Goal: Transaction & Acquisition: Purchase product/service

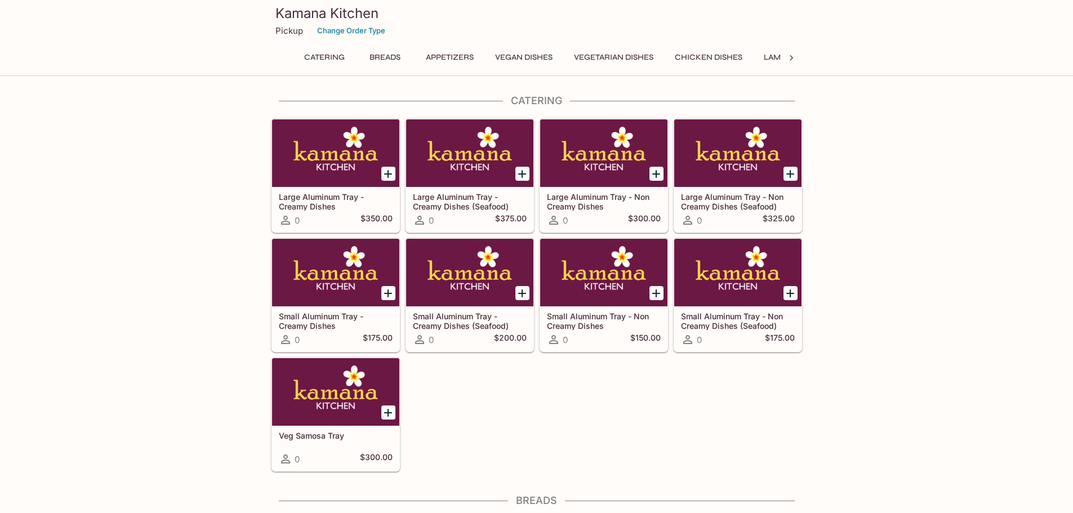
click at [289, 28] on p "Pickup" at bounding box center [289, 30] width 28 height 11
click at [288, 30] on p "Pickup" at bounding box center [289, 30] width 28 height 11
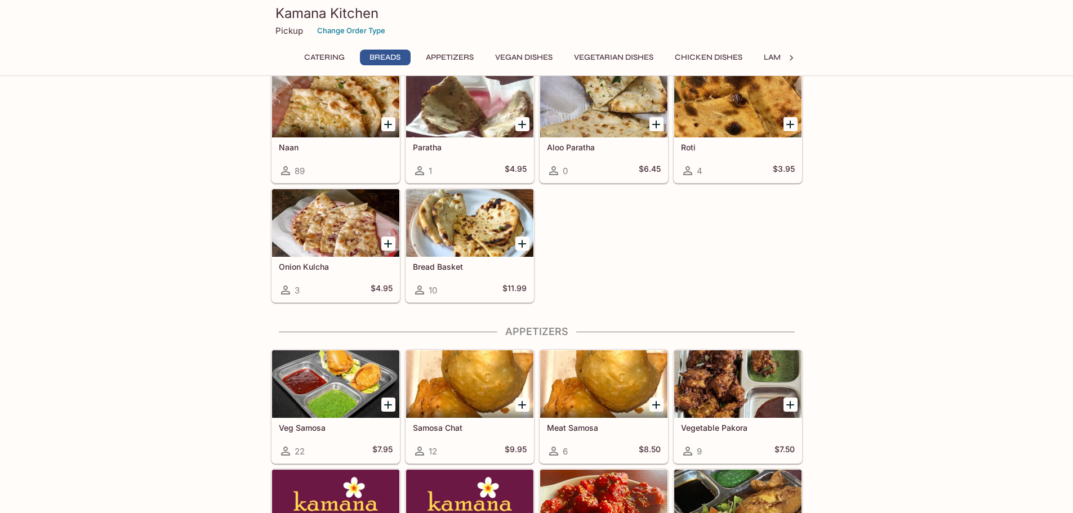
scroll to position [451, 0]
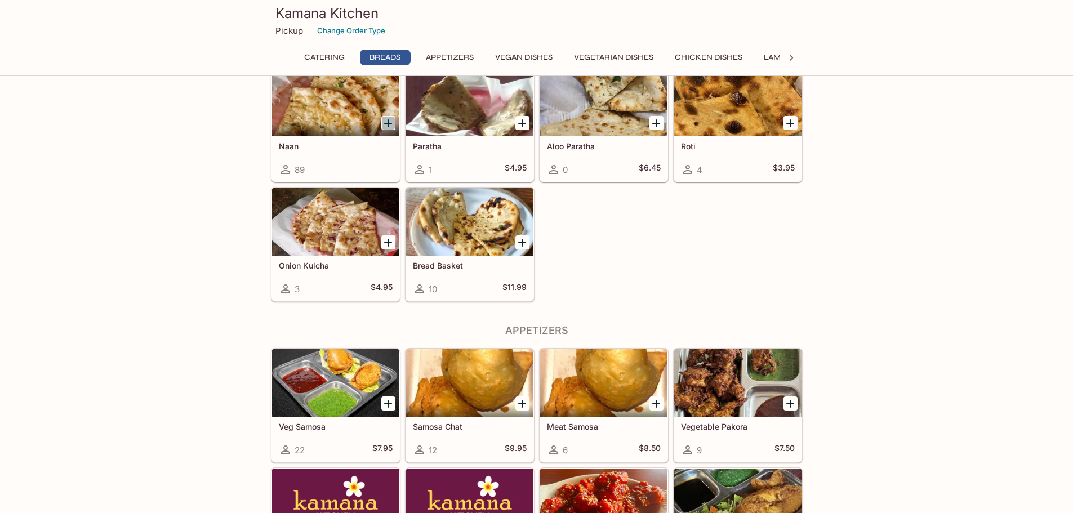
click at [387, 122] on icon "Add Naan" at bounding box center [388, 124] width 14 height 14
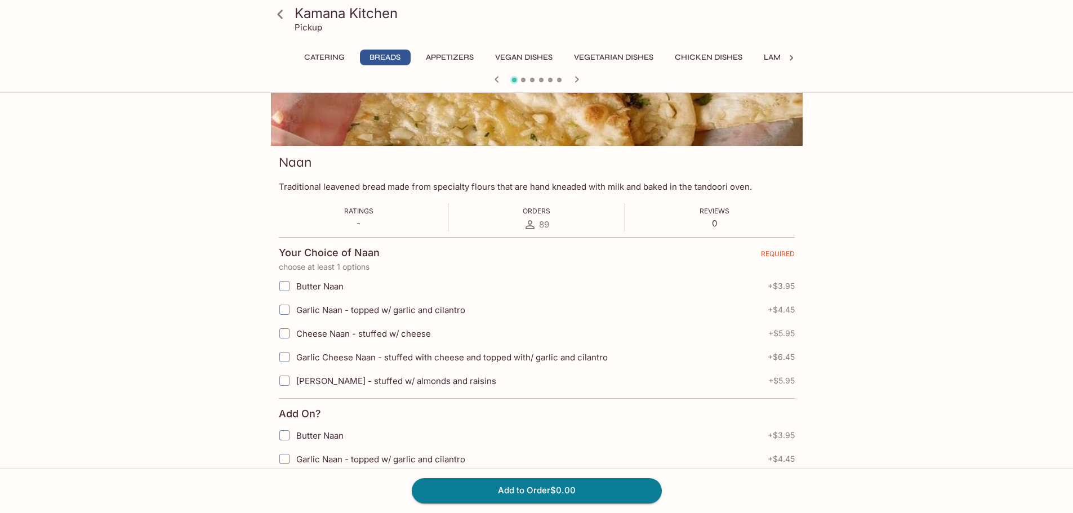
scroll to position [113, 0]
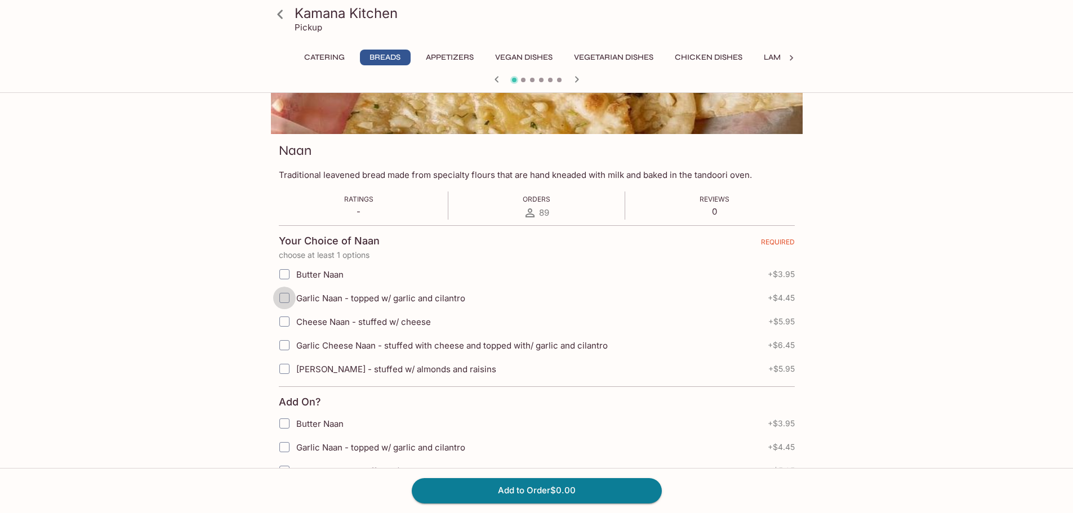
click at [283, 296] on input "Garlic Naan - topped w/ garlic and cilantro" at bounding box center [284, 298] width 23 height 23
checkbox input "true"
click at [513, 495] on button "Add to Order $4.45" at bounding box center [537, 490] width 250 height 25
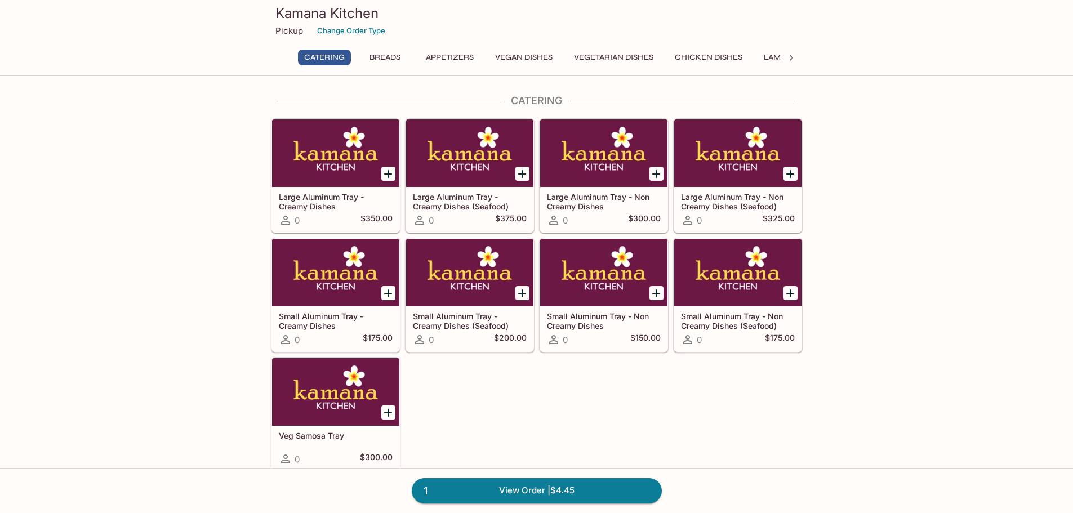
click at [728, 57] on button "Chicken Dishes" at bounding box center [708, 58] width 80 height 16
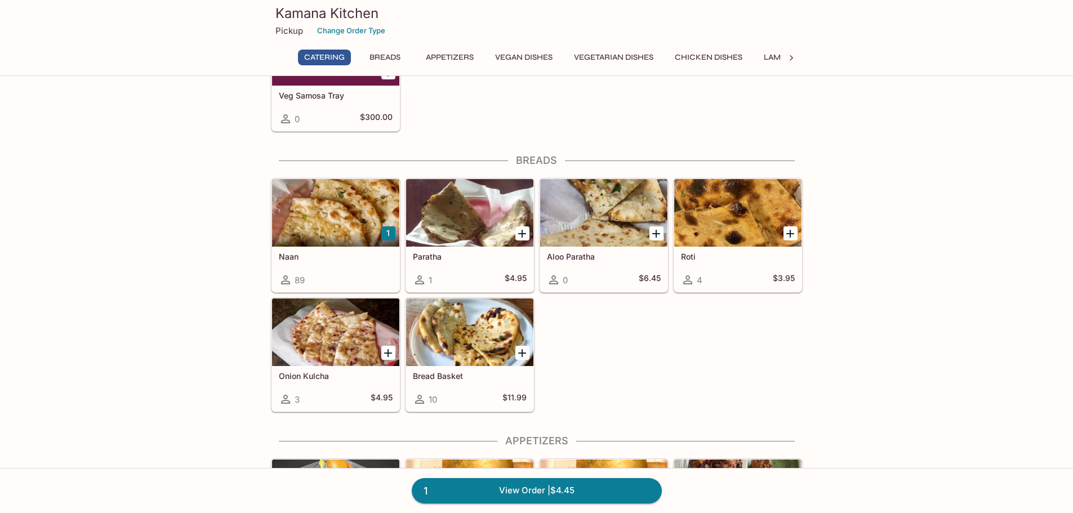
scroll to position [1140, 0]
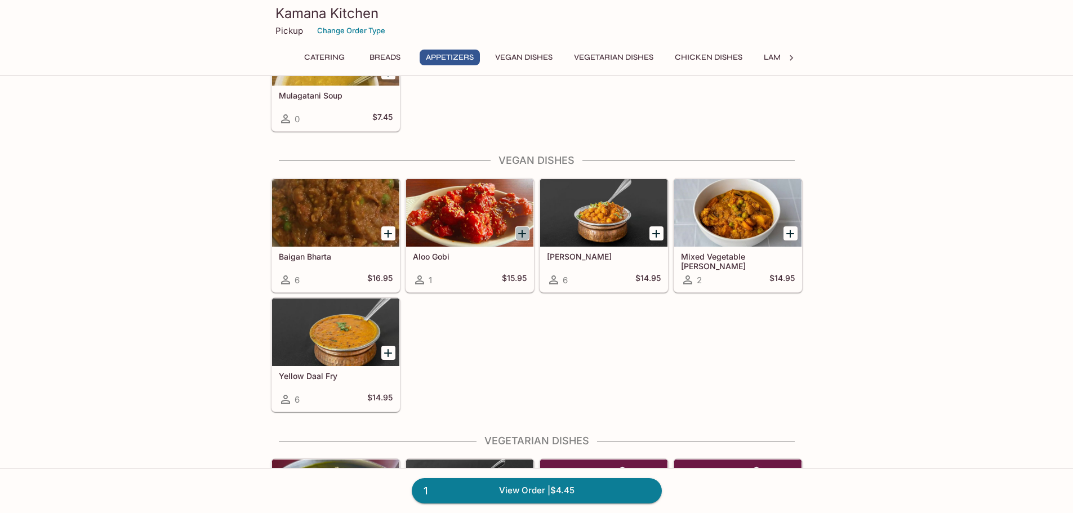
click at [520, 235] on icon "Add Aloo Gobi" at bounding box center [522, 234] width 14 height 14
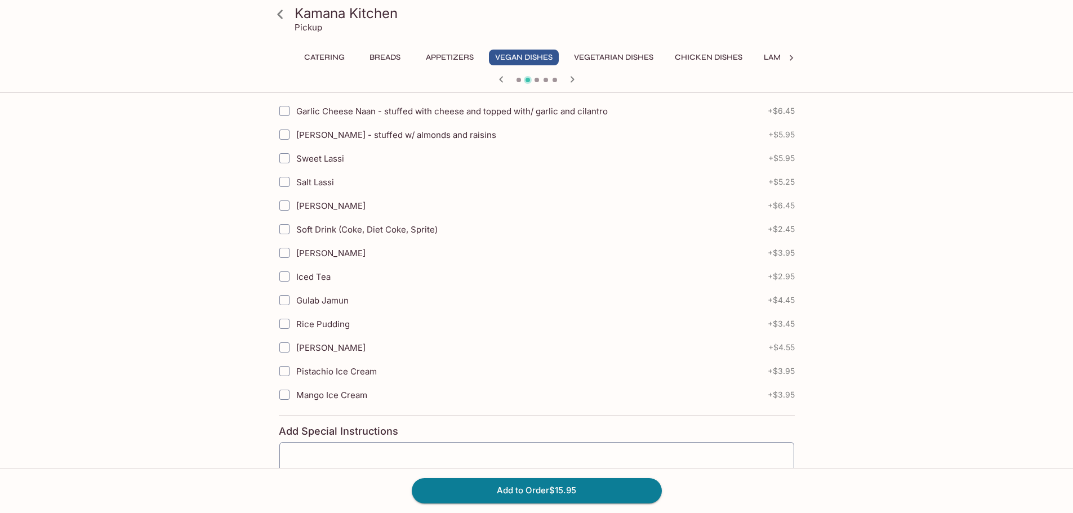
scroll to position [338, 0]
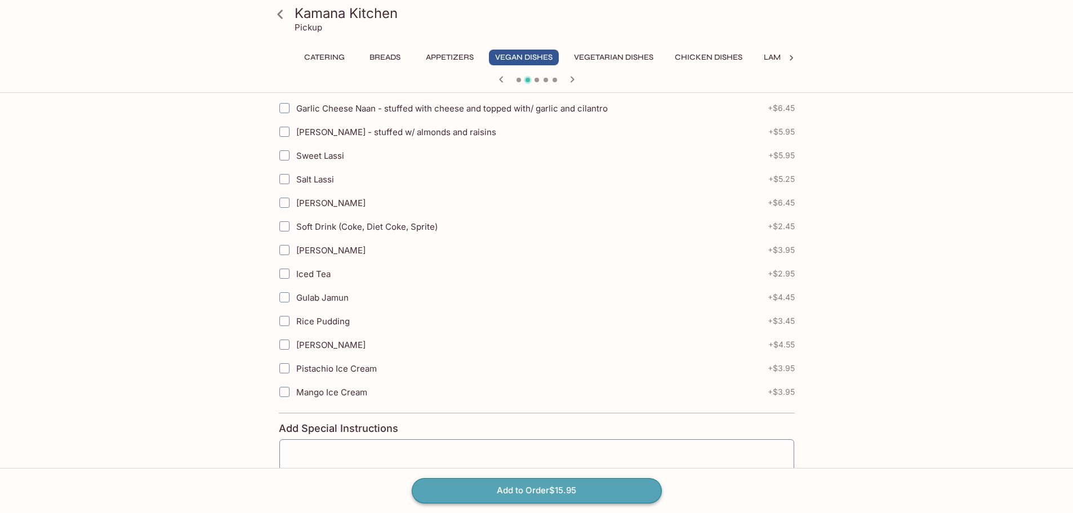
click at [538, 487] on button "Add to Order $15.95" at bounding box center [537, 490] width 250 height 25
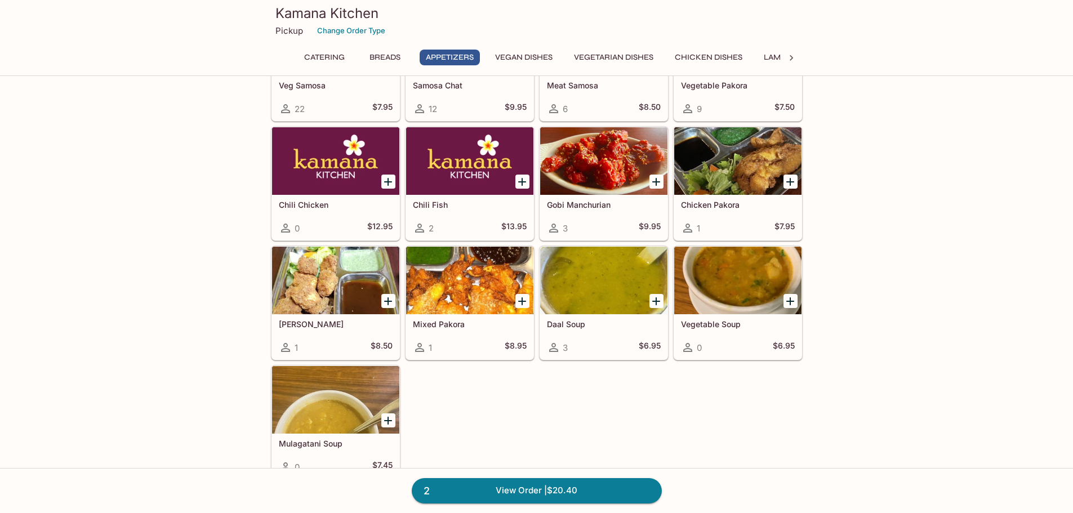
scroll to position [788, 0]
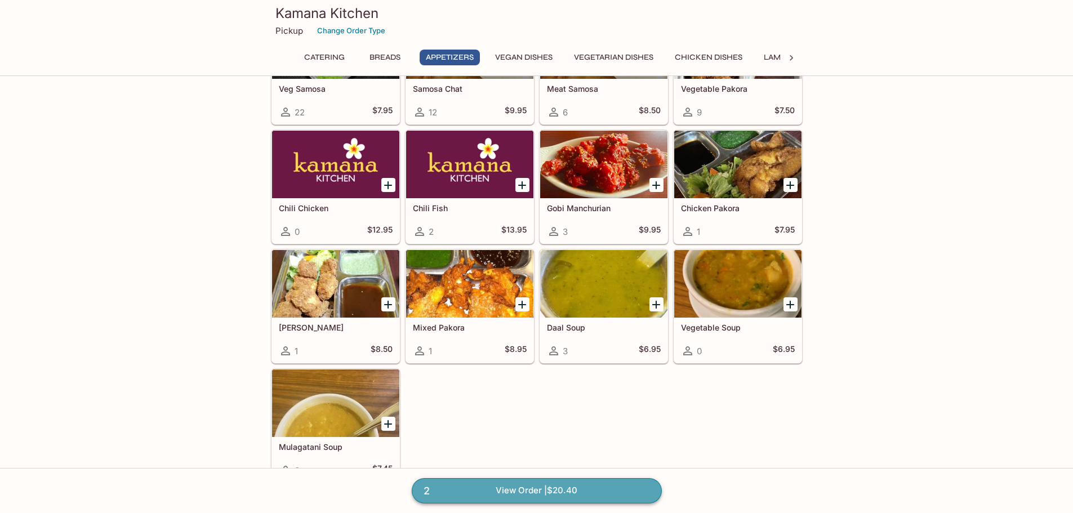
click at [511, 491] on link "2 View Order | $20.40" at bounding box center [537, 490] width 250 height 25
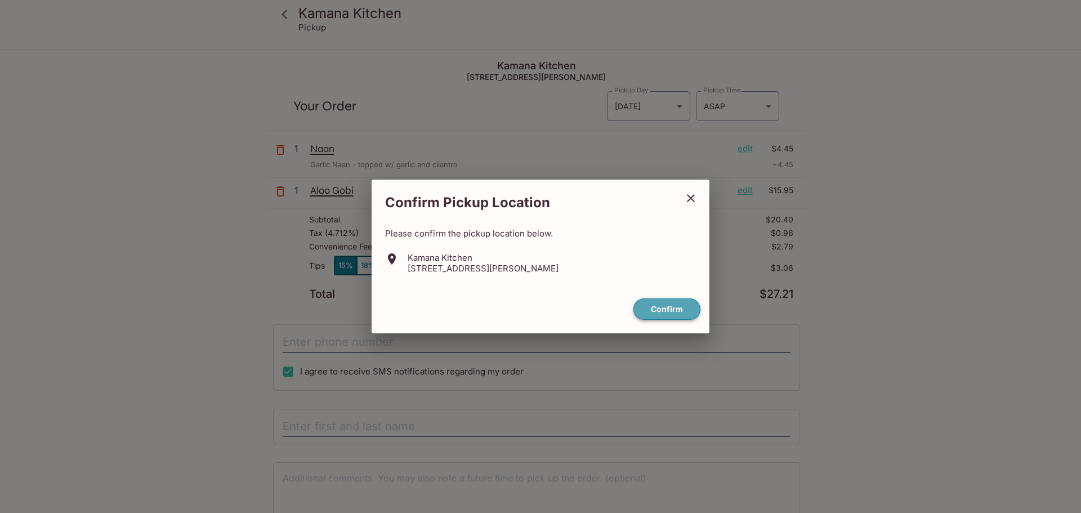
click at [666, 307] on button "Confirm" at bounding box center [667, 309] width 67 height 22
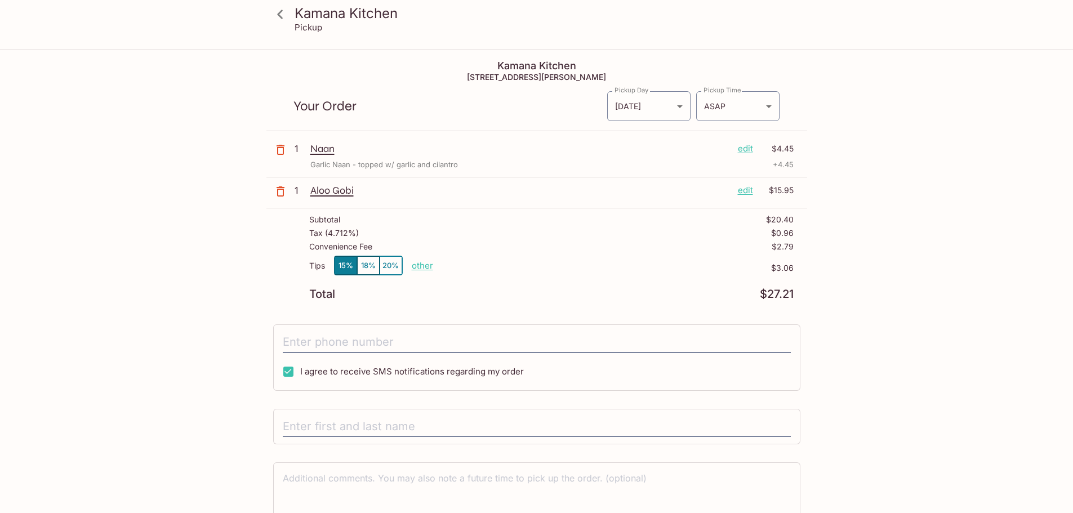
click at [282, 15] on icon at bounding box center [280, 15] width 20 height 20
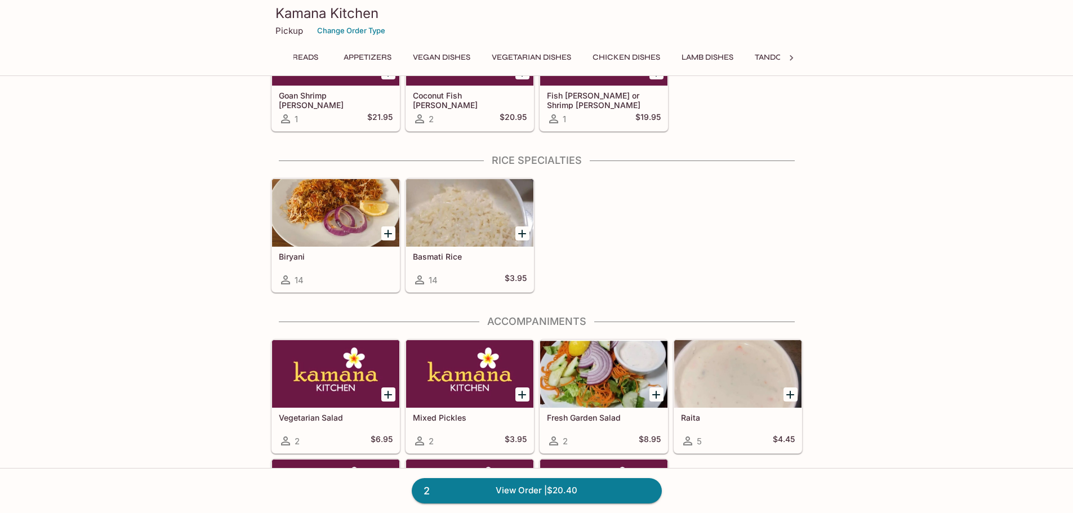
scroll to position [0, 200]
click at [524, 234] on icon "Add Basmati Rice" at bounding box center [522, 234] width 8 height 8
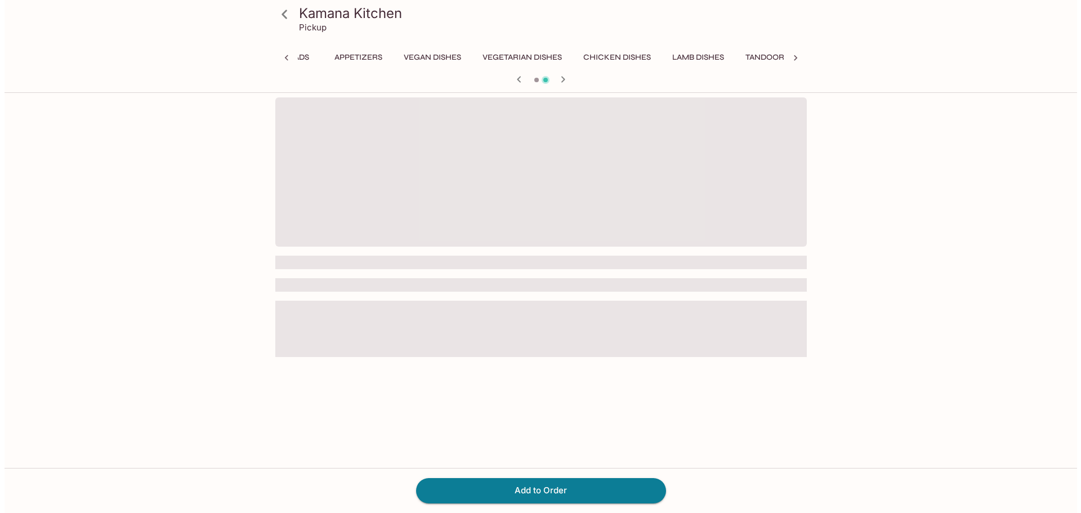
scroll to position [0, 291]
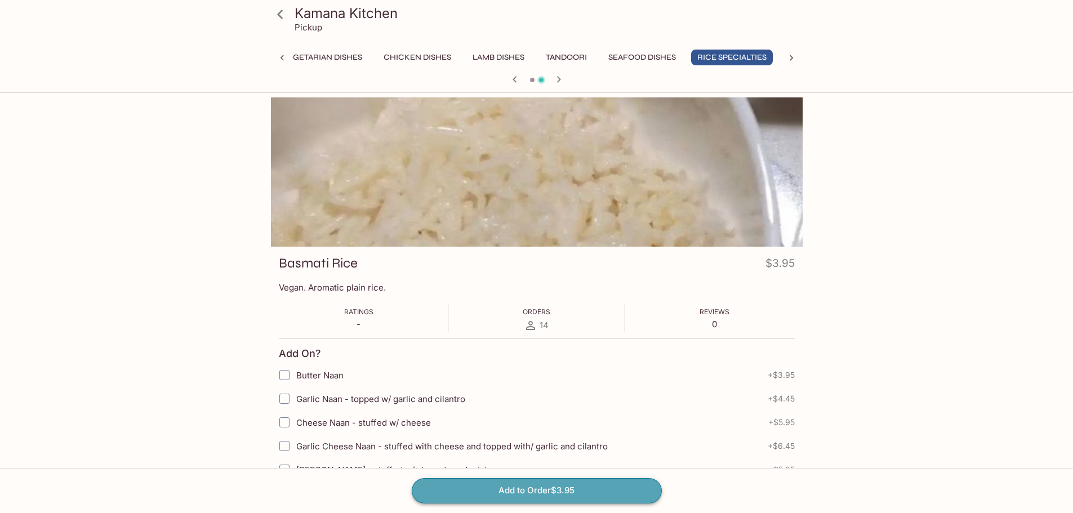
click at [559, 492] on button "Add to Order $3.95" at bounding box center [537, 490] width 250 height 25
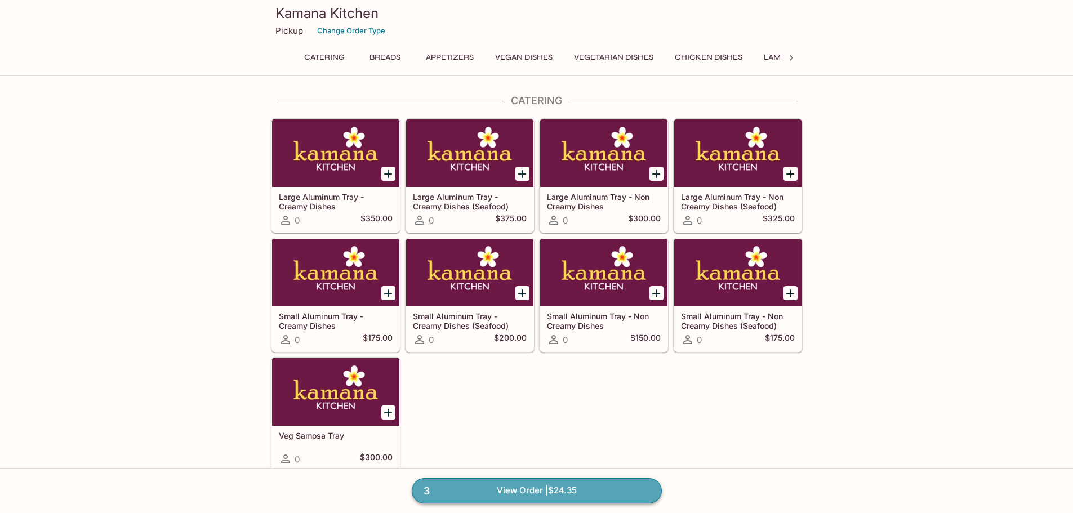
click at [516, 485] on link "3 View Order | $24.35" at bounding box center [537, 490] width 250 height 25
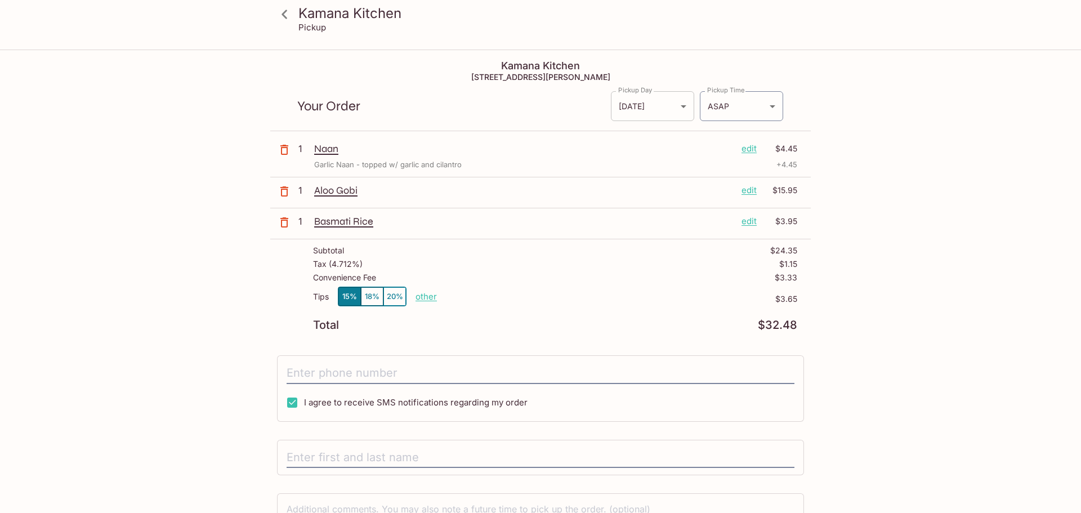
click at [685, 102] on body "Kamana Kitchen Pickup Kamana Kitchen 1104 Bishop St, Honolulu, HI 96813 Your Or…" at bounding box center [540, 307] width 1081 height 513
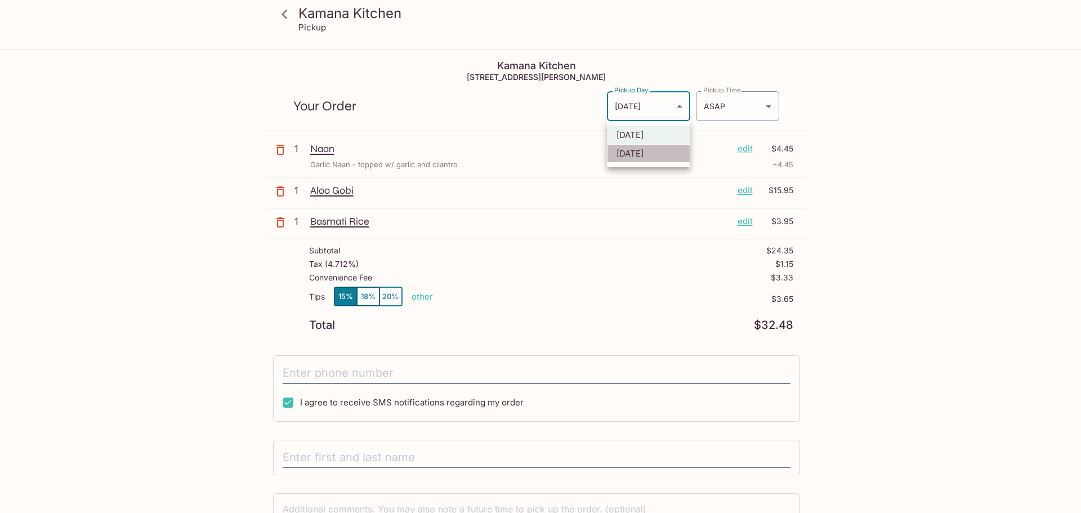
click at [638, 154] on li "[DATE]" at bounding box center [648, 153] width 83 height 19
type input "[DATE]"
type input "[DATE]T00:00:00.000000Z"
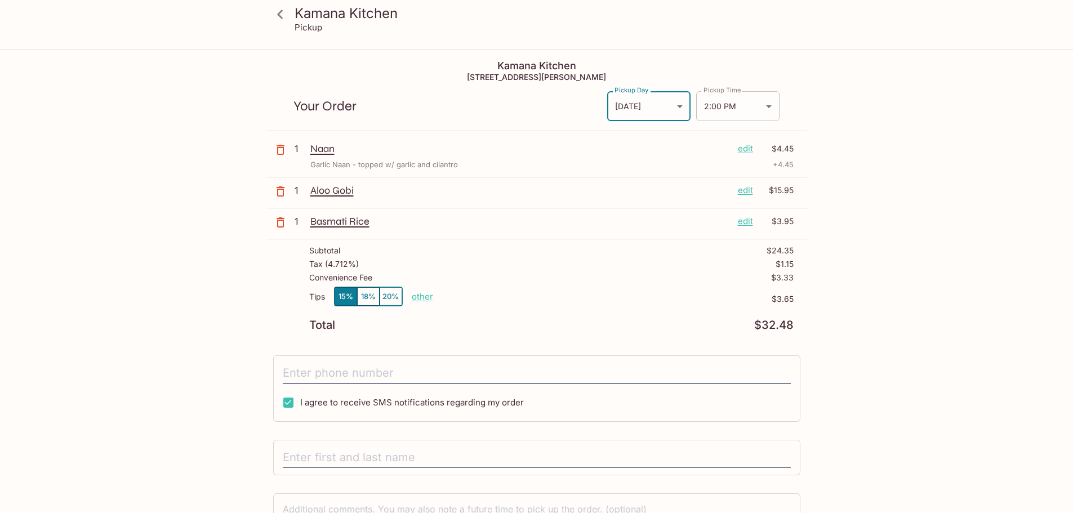
click at [768, 106] on body "Kamana Kitchen Pickup Kamana Kitchen 1104 Bishop St, Honolulu, HI 96813 Your Or…" at bounding box center [536, 307] width 1073 height 513
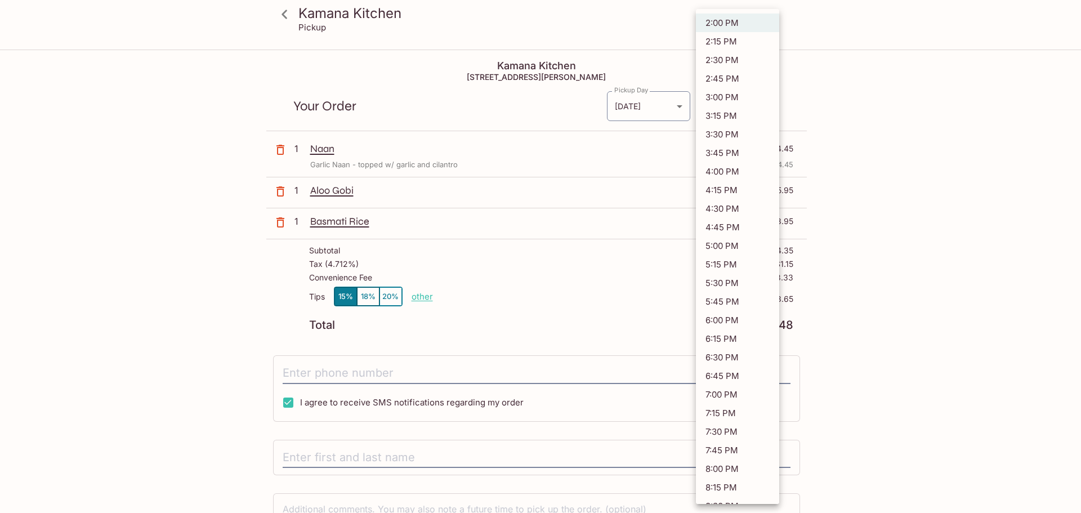
click at [833, 124] on div at bounding box center [540, 256] width 1081 height 513
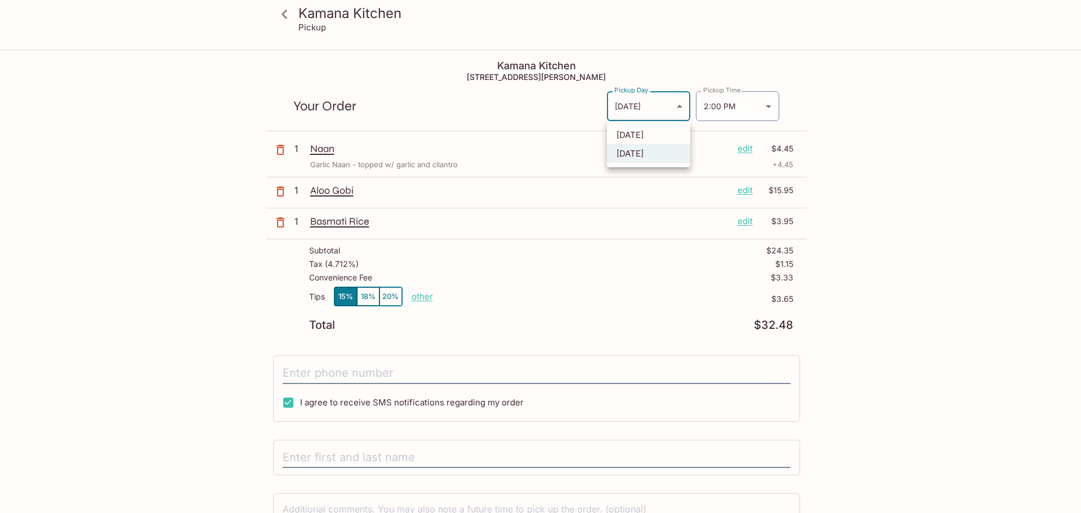
click at [679, 104] on body "Kamana Kitchen Pickup Kamana Kitchen 1104 Bishop St, Honolulu, HI 96813 Your Or…" at bounding box center [540, 307] width 1081 height 513
click at [679, 104] on div at bounding box center [540, 256] width 1081 height 513
click at [770, 109] on body "Kamana Kitchen Pickup Kamana Kitchen 1104 Bishop St, Honolulu, HI 96813 Your Or…" at bounding box center [536, 307] width 1073 height 513
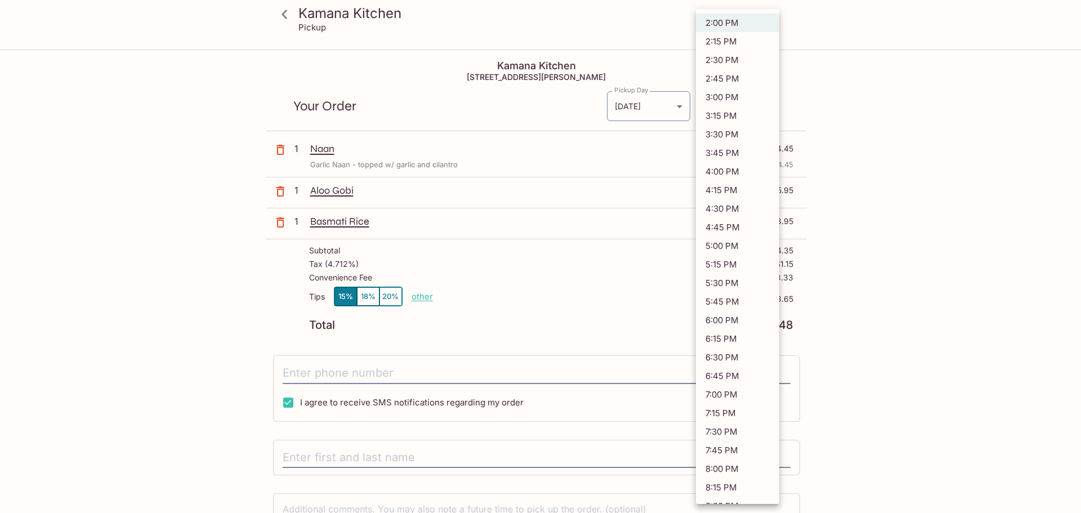
click at [831, 48] on div at bounding box center [540, 256] width 1081 height 513
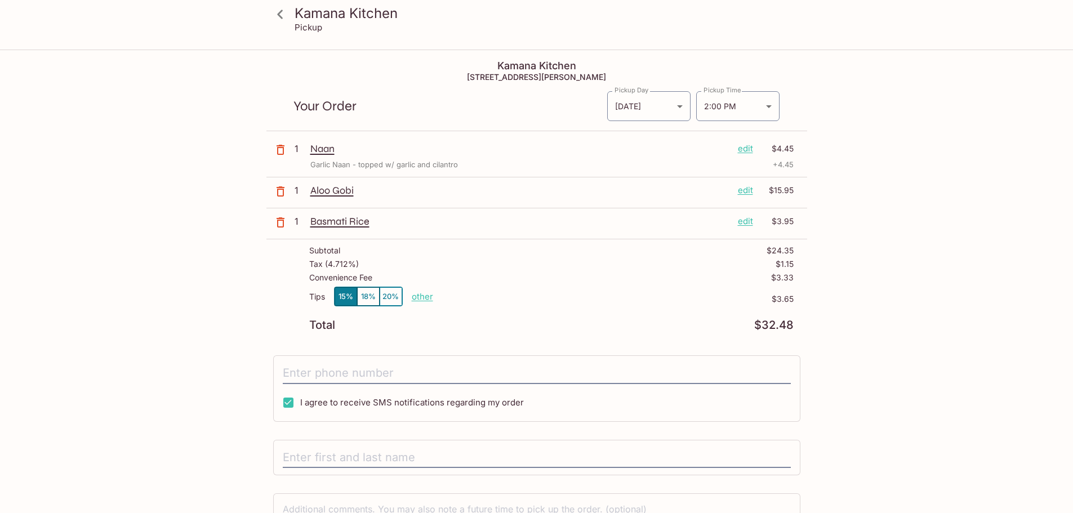
click at [280, 14] on icon at bounding box center [280, 15] width 20 height 20
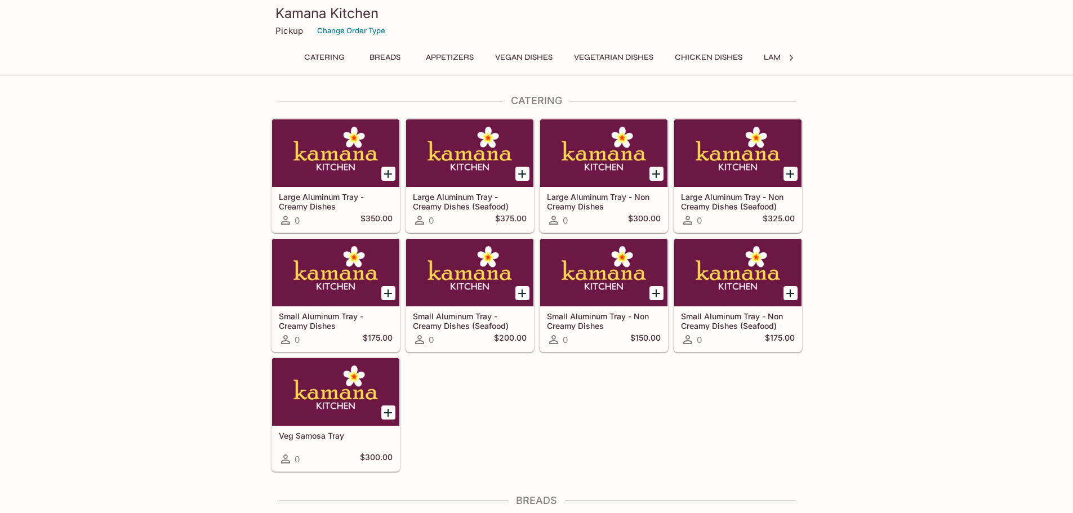
click at [703, 56] on button "Chicken Dishes" at bounding box center [708, 58] width 80 height 16
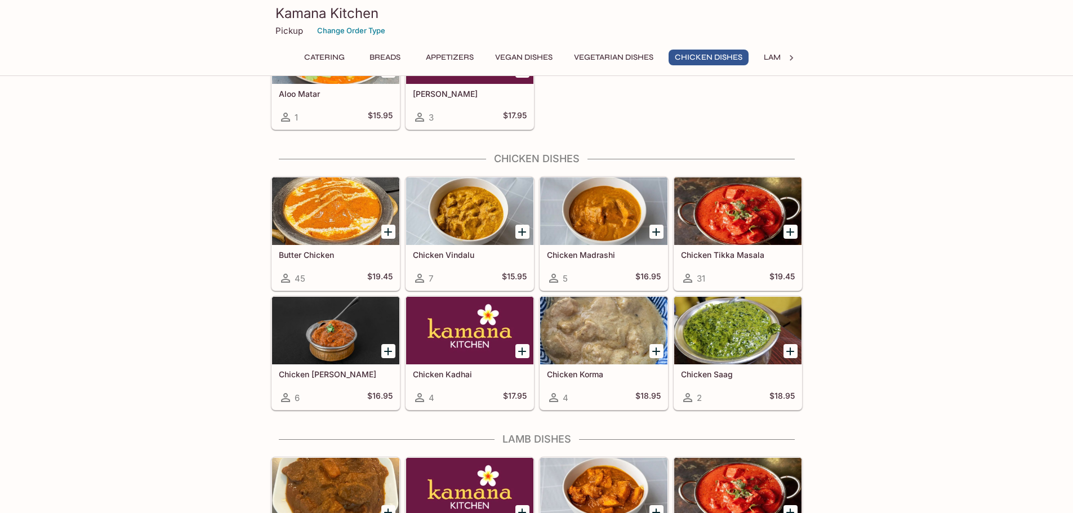
scroll to position [1998, 0]
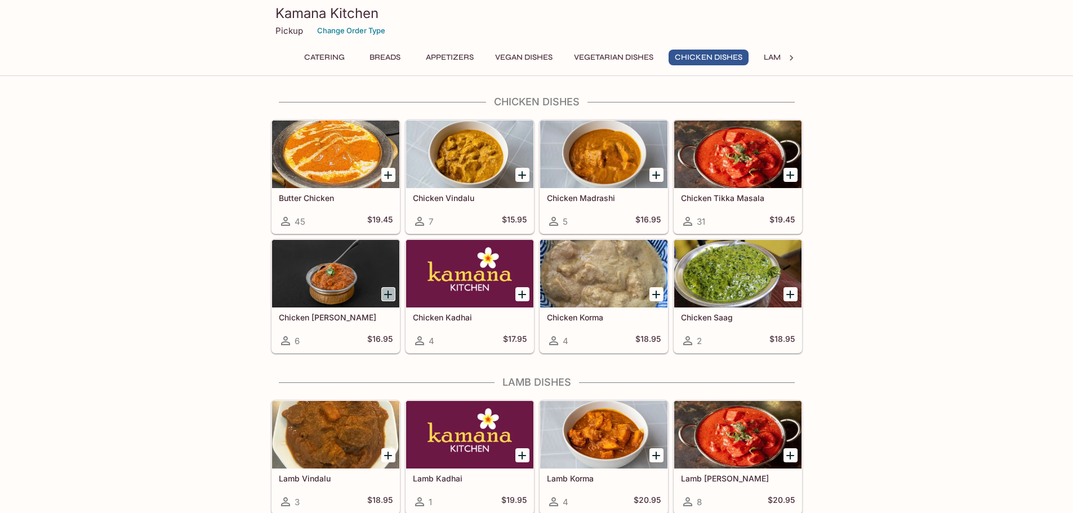
click at [383, 294] on icon "Add Chicken Curry" at bounding box center [388, 295] width 14 height 14
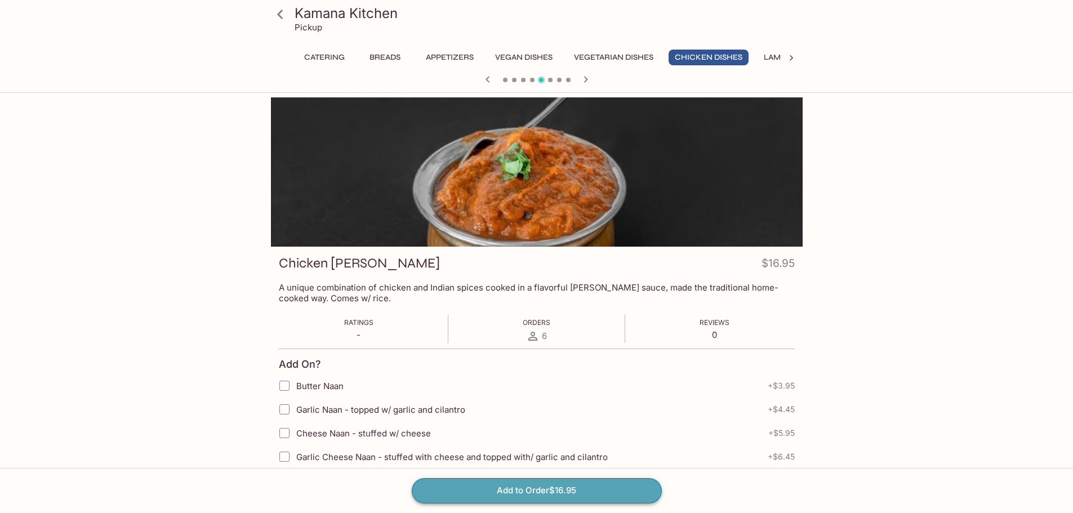
click at [514, 490] on button "Add to Order $16.95" at bounding box center [537, 490] width 250 height 25
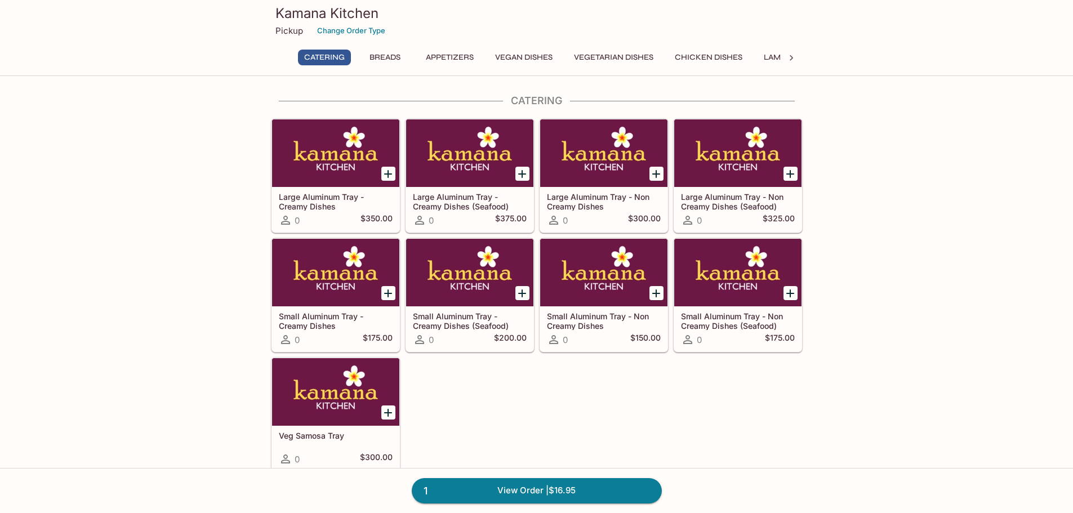
click at [286, 31] on p "Pickup" at bounding box center [289, 30] width 28 height 11
click at [715, 53] on button "Chicken Dishes" at bounding box center [708, 58] width 80 height 16
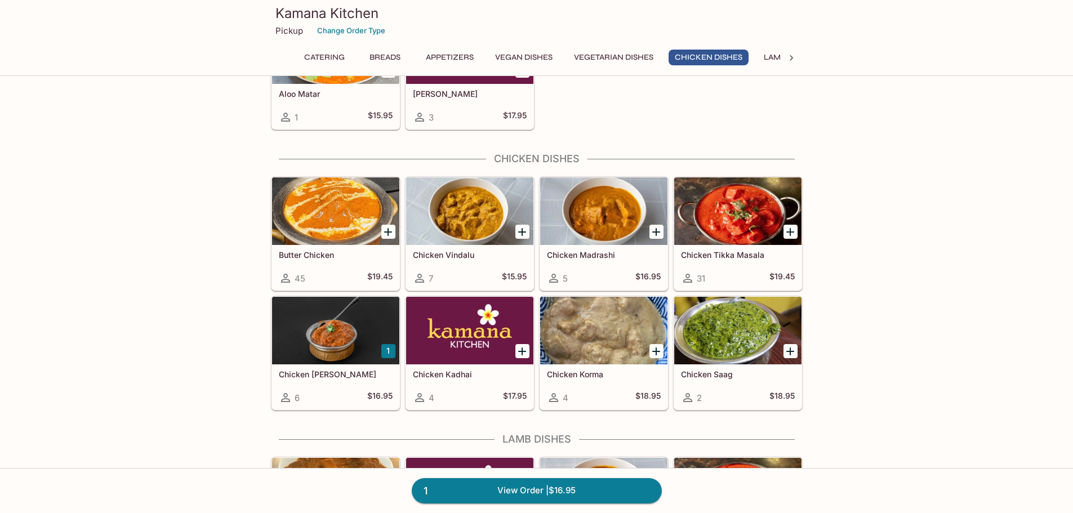
scroll to position [1998, 0]
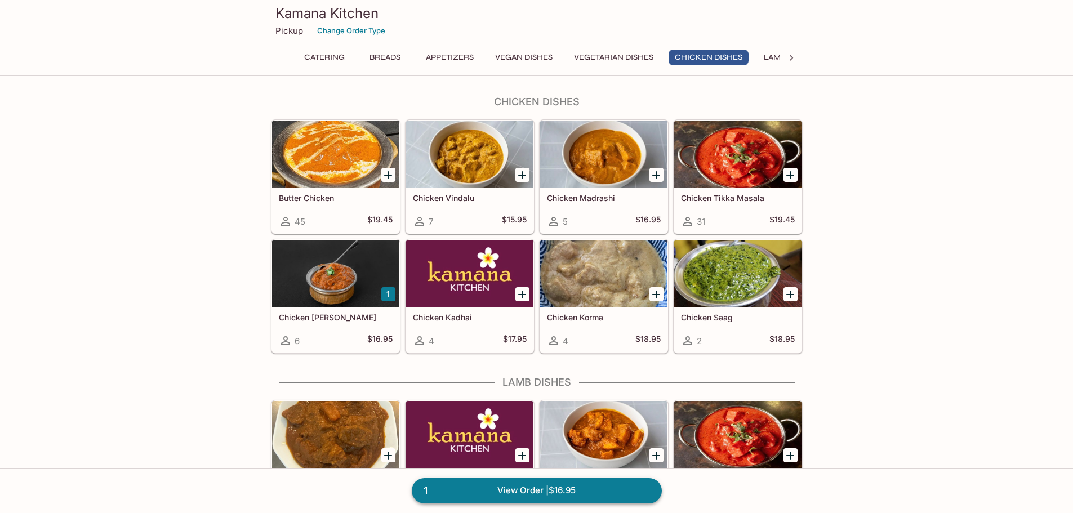
click at [516, 489] on link "1 View Order | $16.95" at bounding box center [537, 490] width 250 height 25
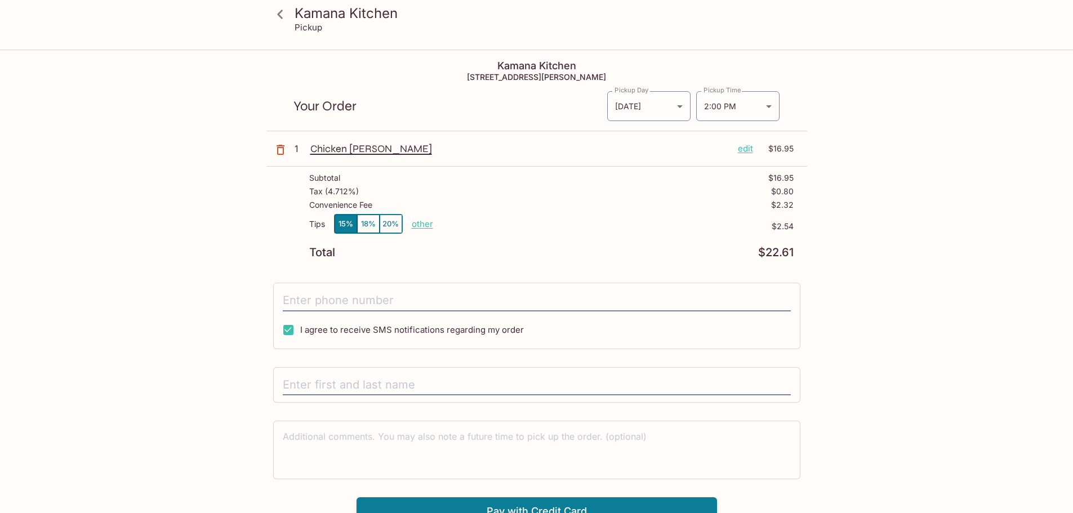
click at [283, 10] on icon at bounding box center [280, 15] width 20 height 20
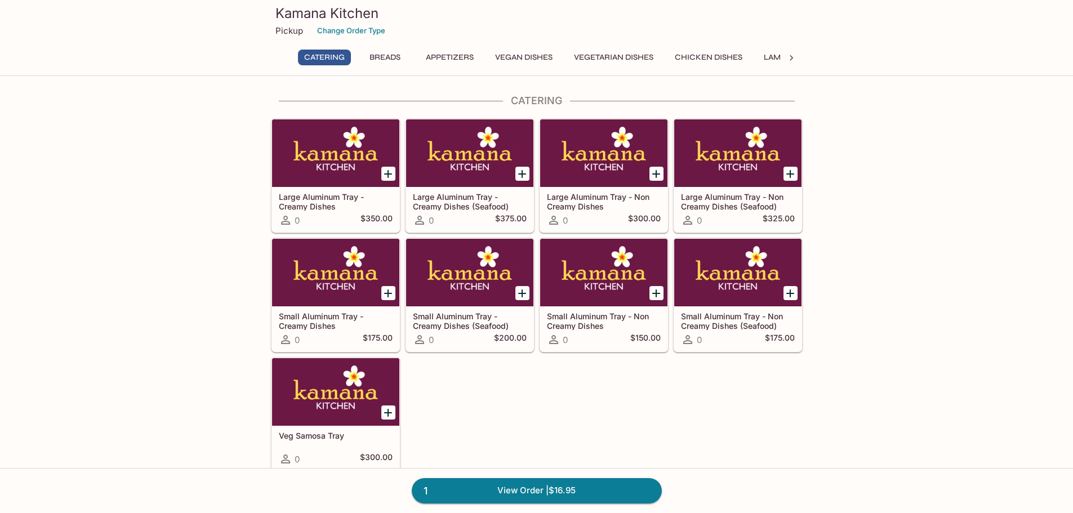
scroll to position [449, 0]
click at [723, 55] on button "Chicken Dishes" at bounding box center [708, 58] width 80 height 16
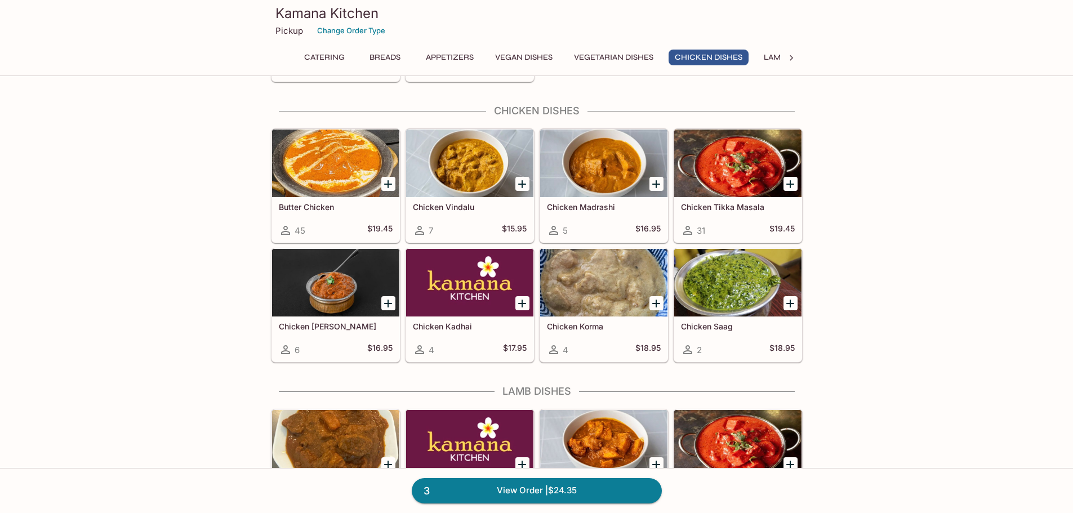
scroll to position [1998, 0]
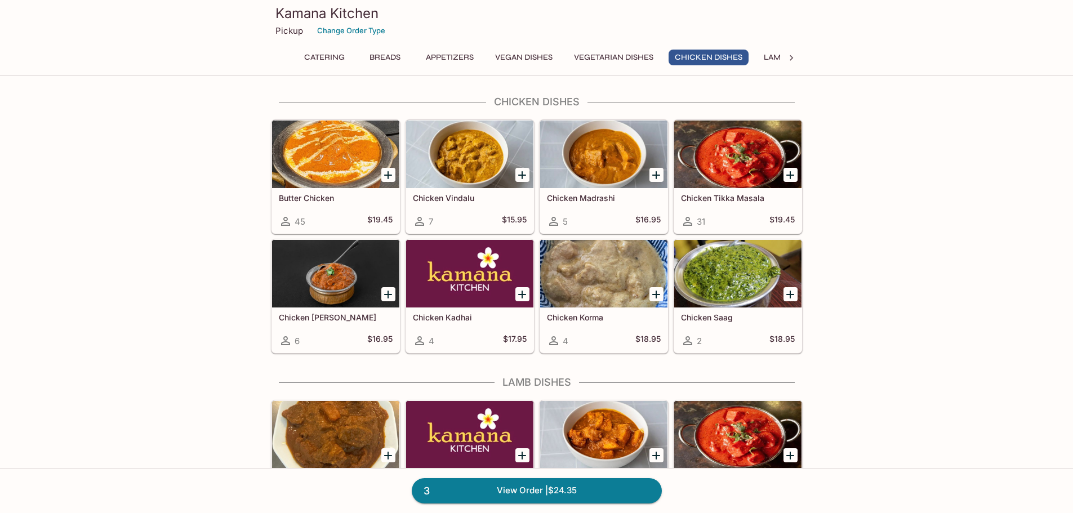
click at [384, 288] on icon "Add Chicken Curry" at bounding box center [388, 295] width 14 height 14
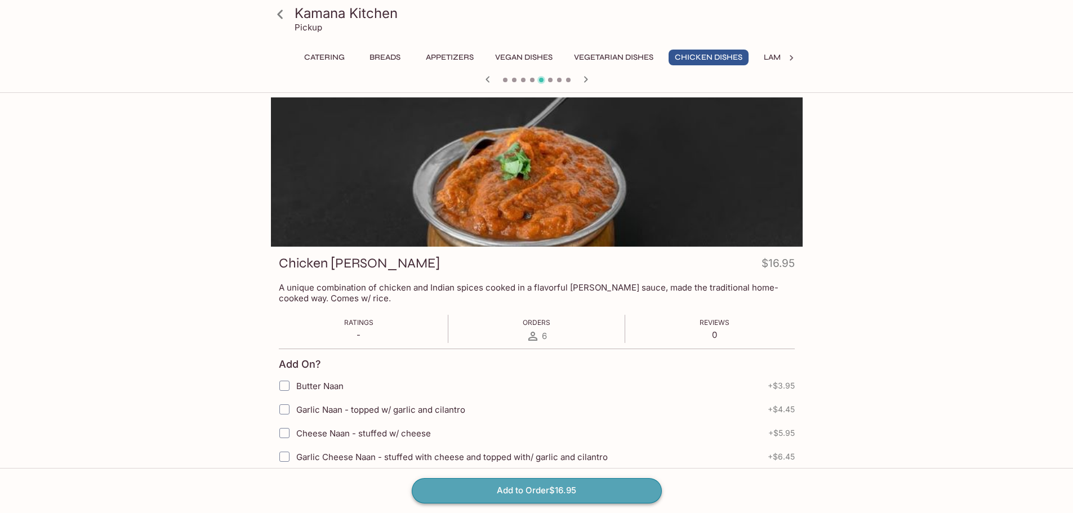
click at [530, 493] on button "Add to Order $16.95" at bounding box center [537, 490] width 250 height 25
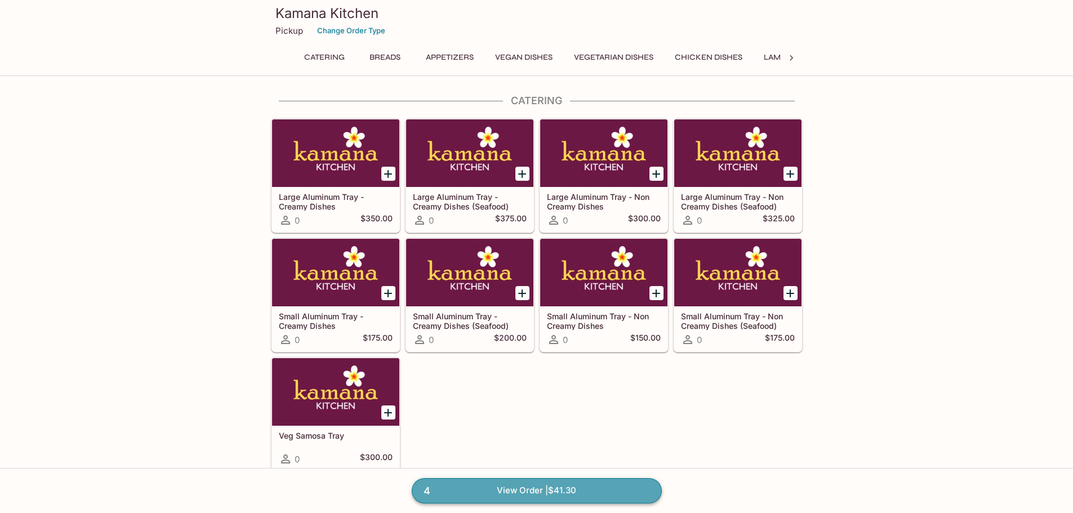
click at [532, 485] on link "4 View Order | $41.30" at bounding box center [537, 490] width 250 height 25
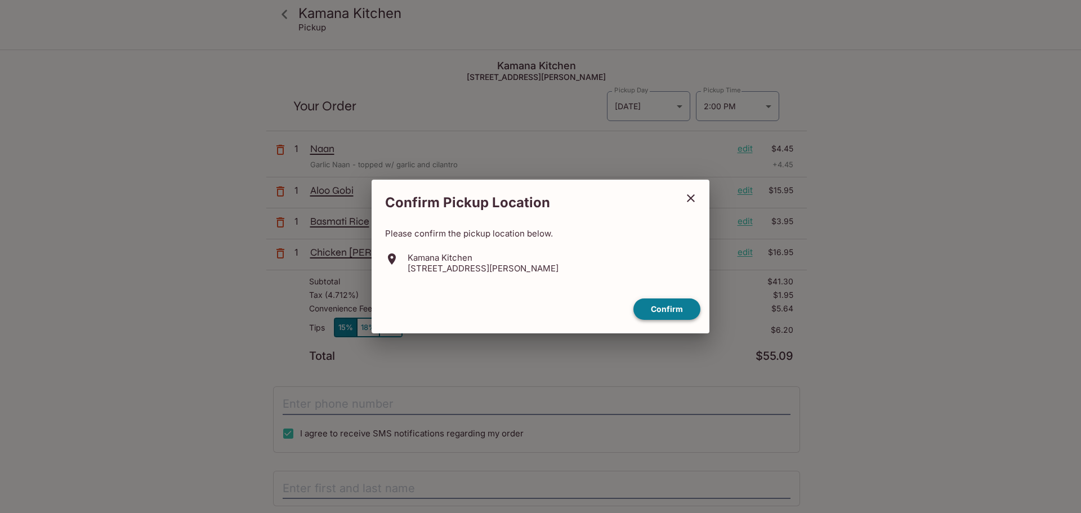
click at [670, 310] on button "Confirm" at bounding box center [667, 309] width 67 height 22
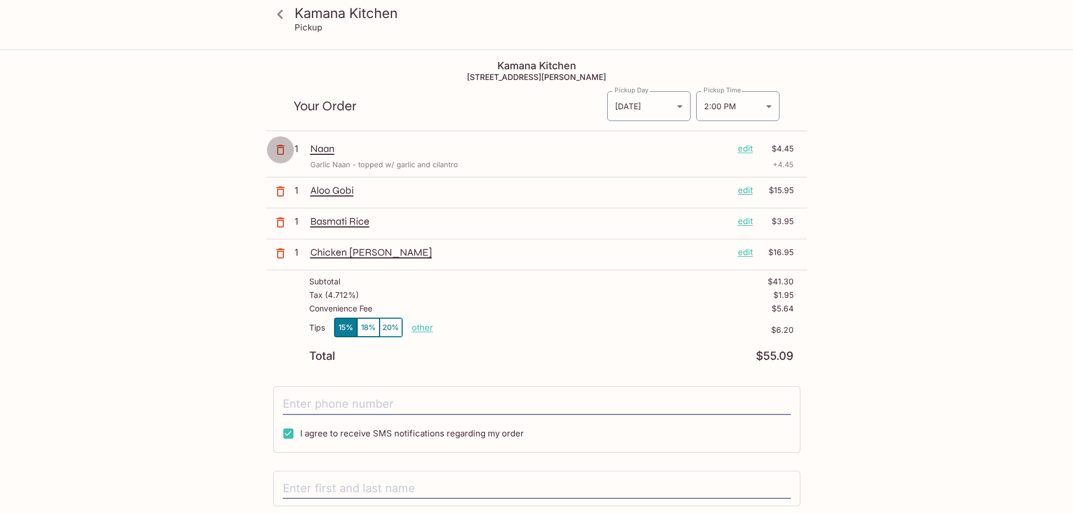
click at [280, 148] on icon "button" at bounding box center [281, 150] width 8 height 10
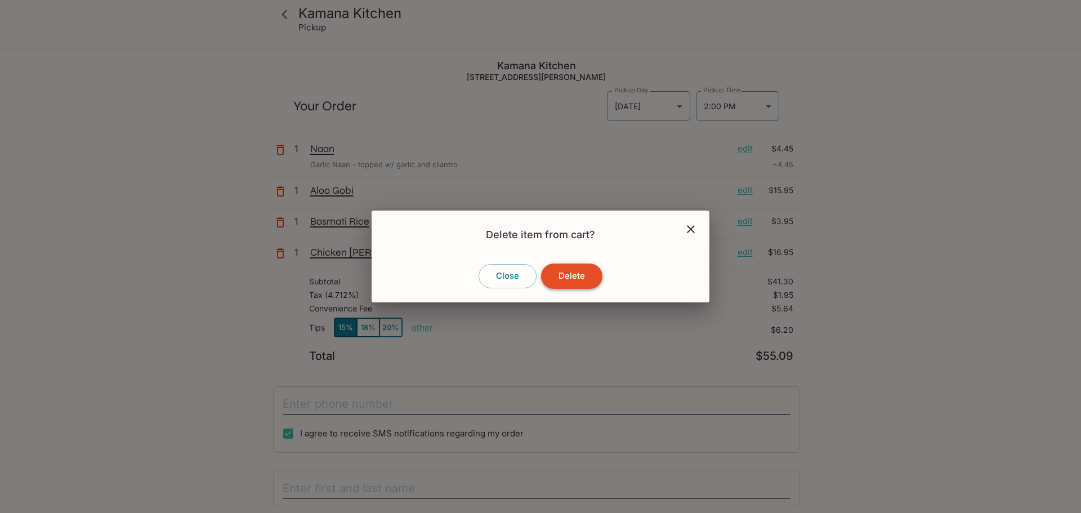
click at [580, 280] on button "Delete" at bounding box center [571, 276] width 61 height 25
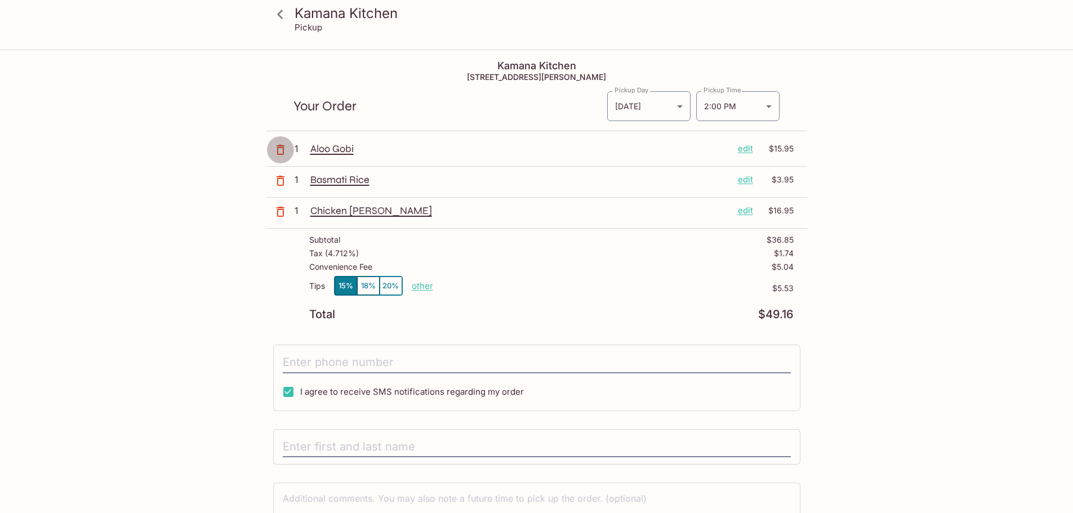
click at [279, 149] on icon "button" at bounding box center [281, 150] width 14 height 14
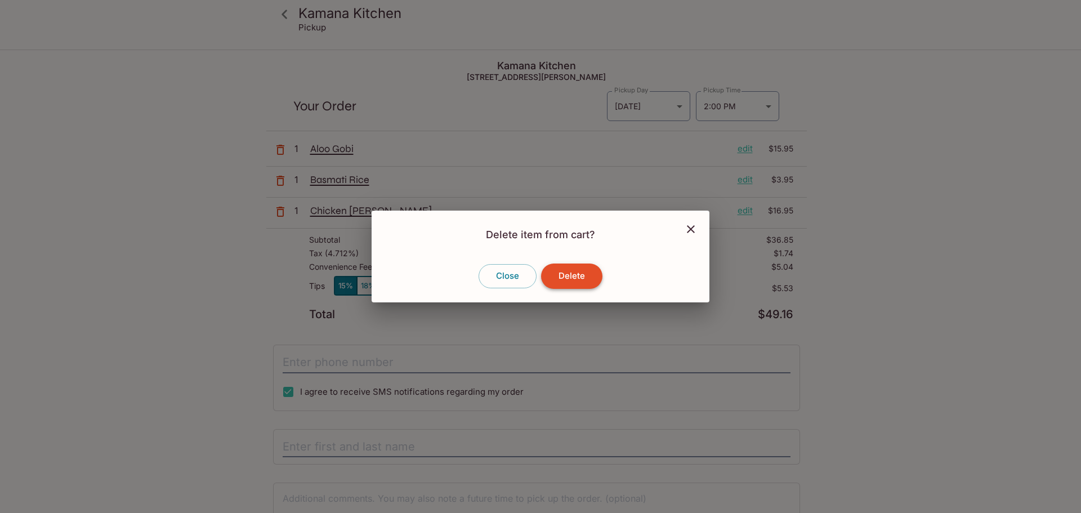
click at [574, 273] on button "Delete" at bounding box center [571, 276] width 61 height 25
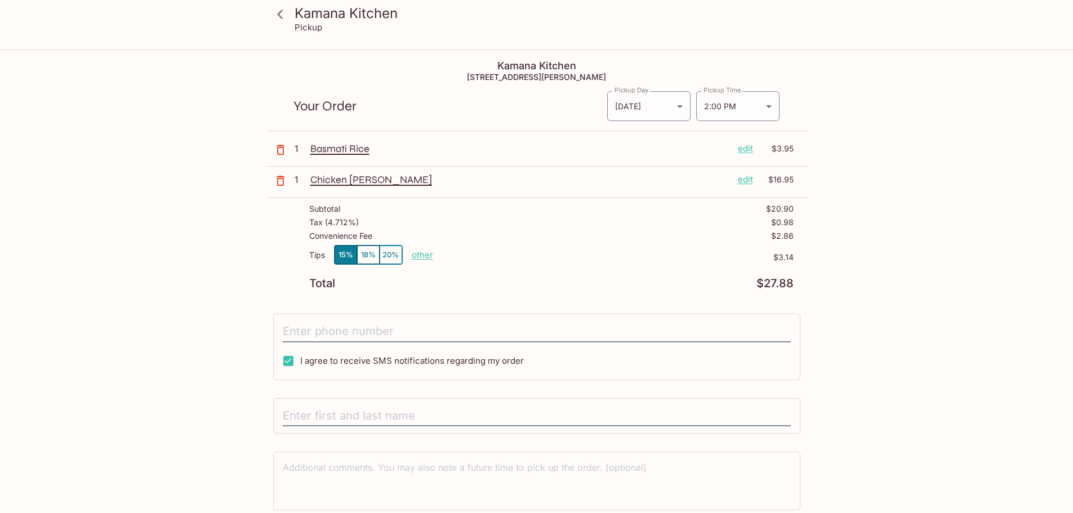
click at [279, 145] on icon "button" at bounding box center [281, 150] width 8 height 10
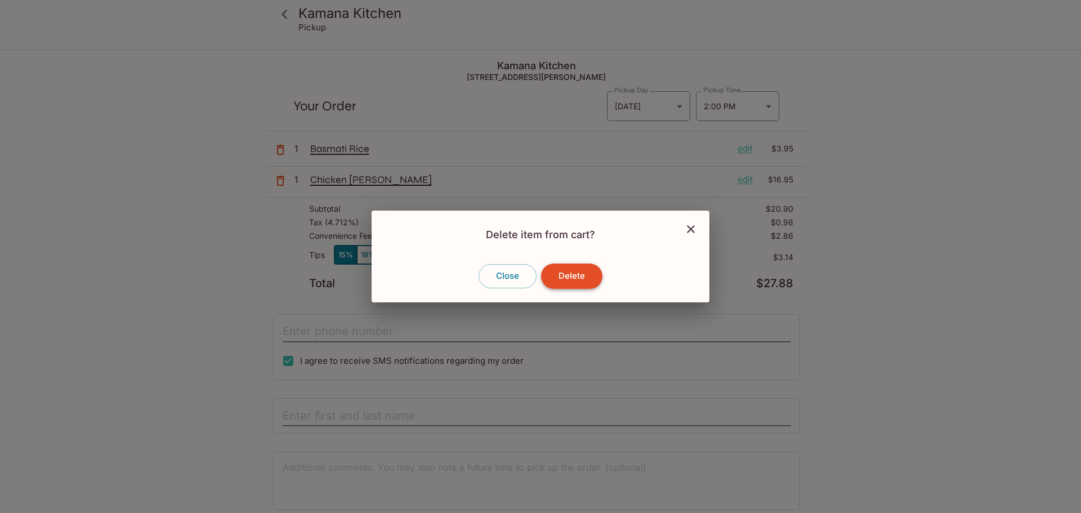
click at [592, 279] on button "Delete" at bounding box center [571, 276] width 61 height 25
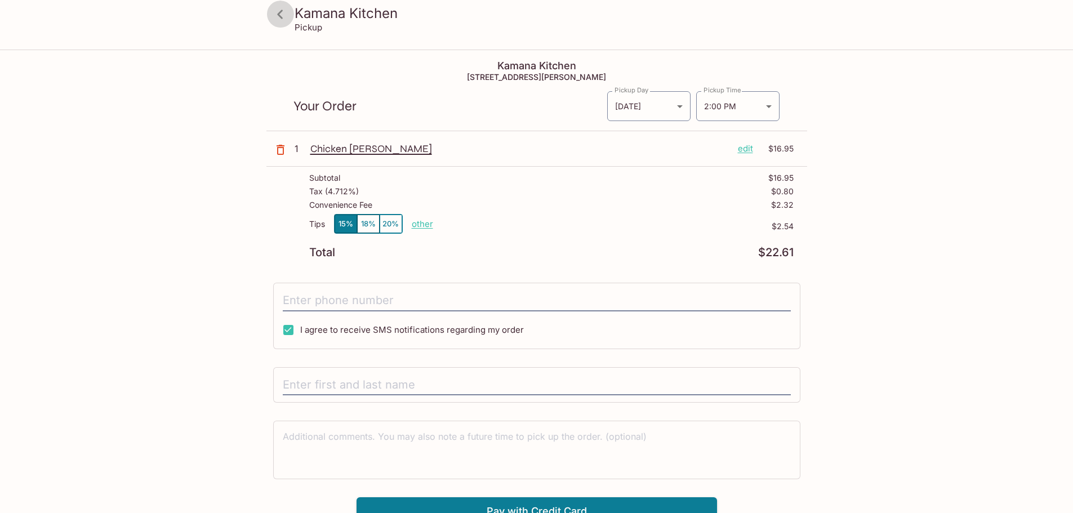
click at [278, 16] on icon at bounding box center [280, 15] width 20 height 20
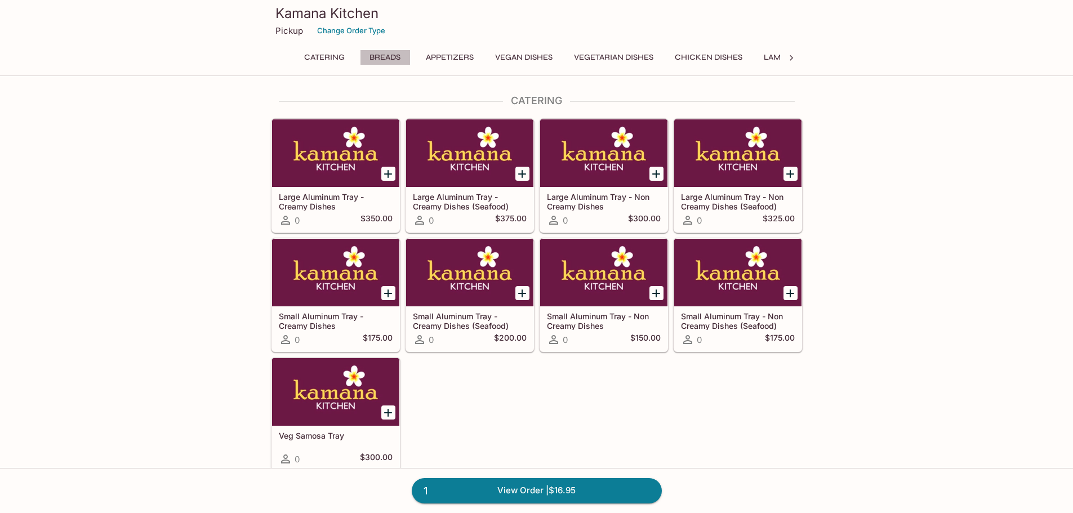
click at [381, 53] on button "Breads" at bounding box center [385, 58] width 51 height 16
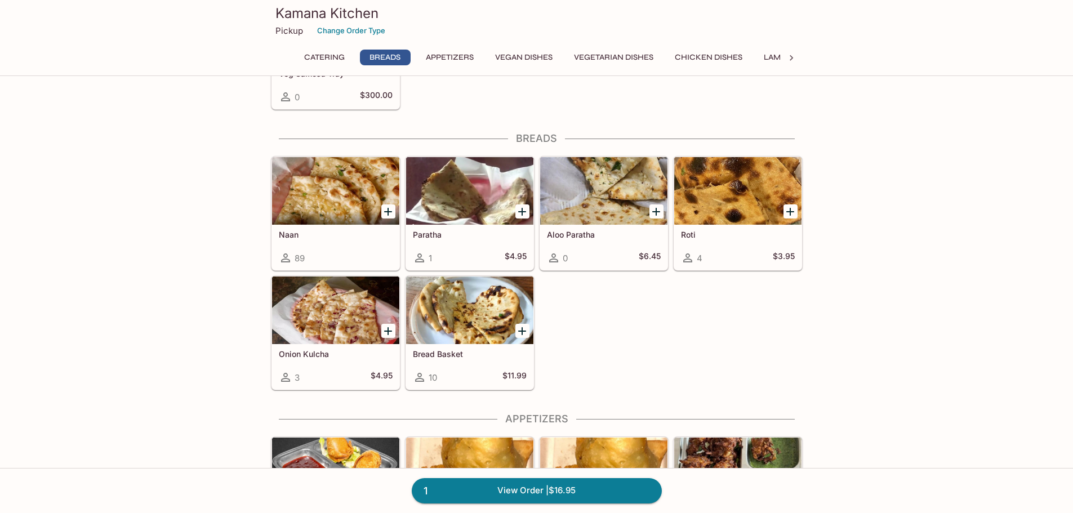
scroll to position [399, 0]
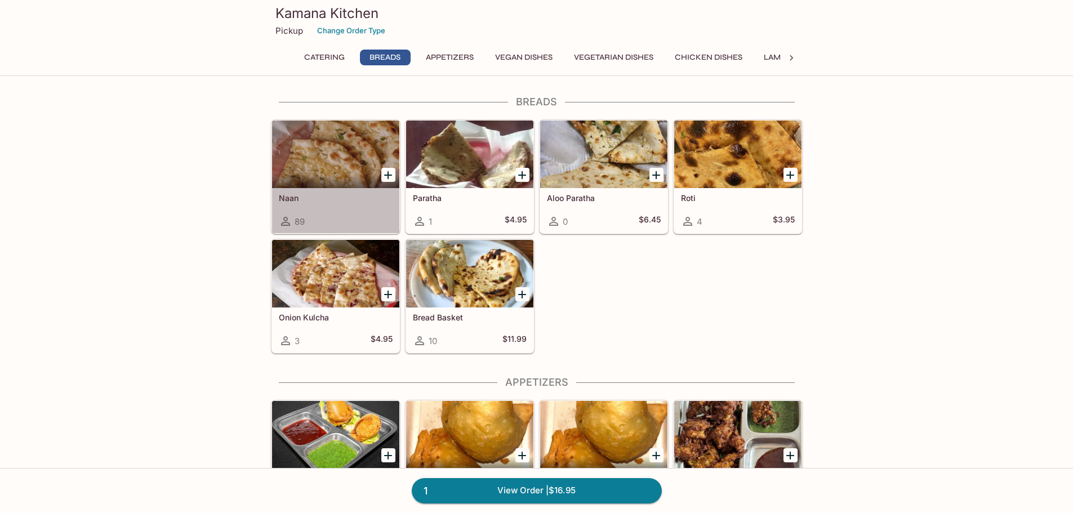
click at [323, 170] on div at bounding box center [335, 155] width 127 height 68
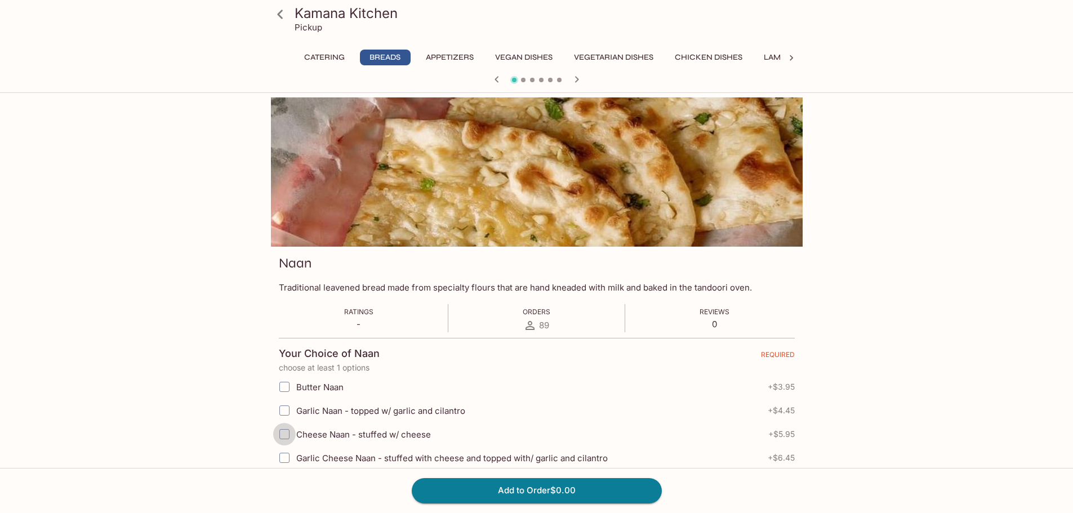
click at [286, 433] on input "Cheese Naan - stuffed w/ cheese" at bounding box center [284, 434] width 23 height 23
click at [286, 435] on input "Cheese Naan - stuffed w/ cheese" at bounding box center [284, 434] width 23 height 23
click at [282, 436] on input "Cheese Naan - stuffed w/ cheese" at bounding box center [284, 434] width 23 height 23
checkbox input "false"
drag, startPoint x: 282, startPoint y: 411, endPoint x: 285, endPoint y: 404, distance: 7.3
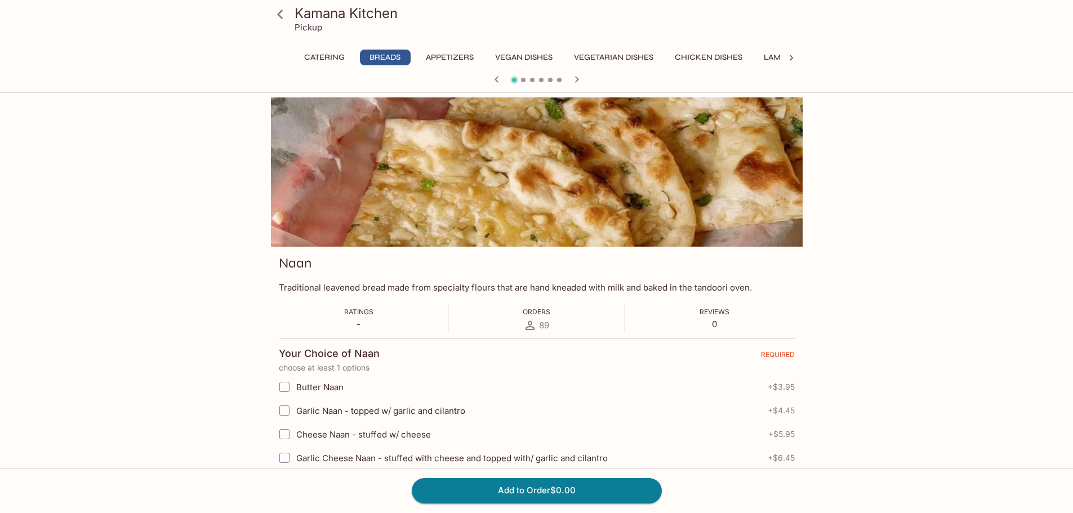
click at [283, 409] on input "Garlic Naan - topped w/ garlic and cilantro" at bounding box center [284, 410] width 23 height 23
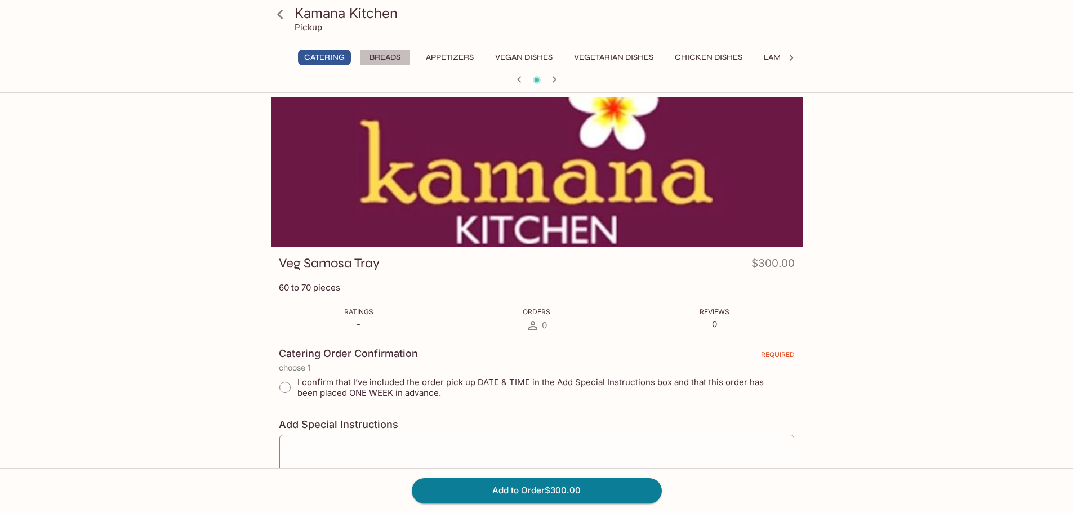
click at [395, 57] on button "Breads" at bounding box center [385, 58] width 51 height 16
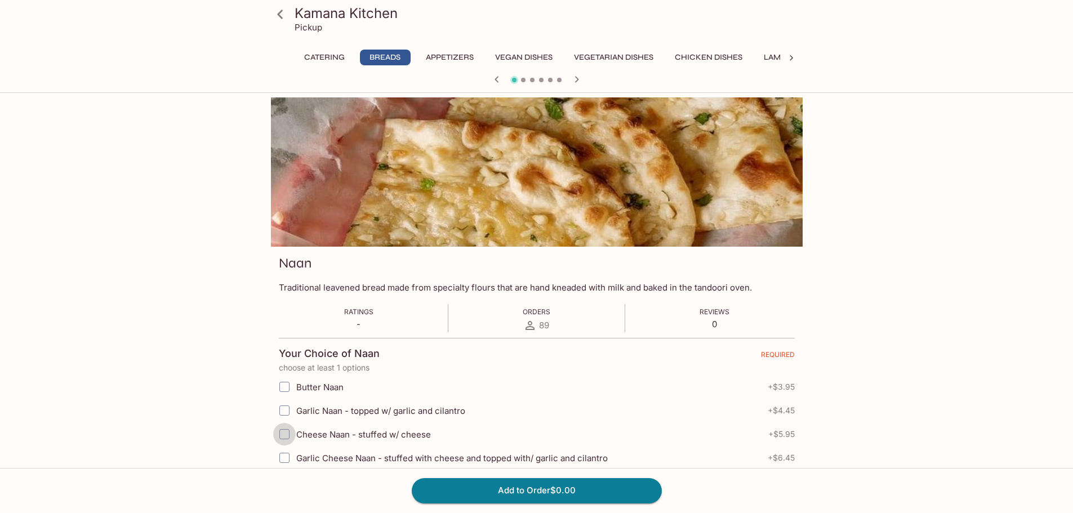
click at [284, 434] on input "Cheese Naan - stuffed w/ cheese" at bounding box center [284, 434] width 23 height 23
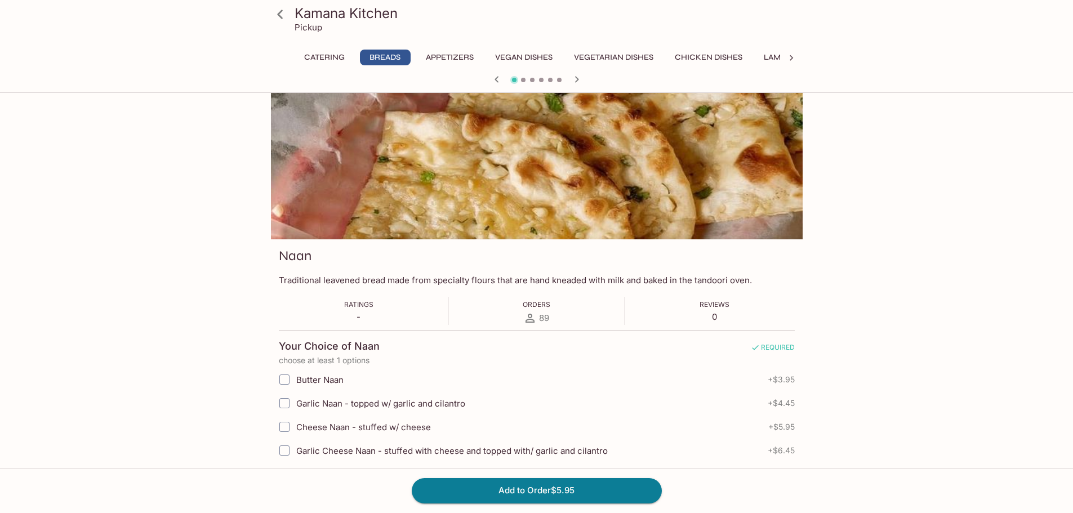
scroll to position [113, 0]
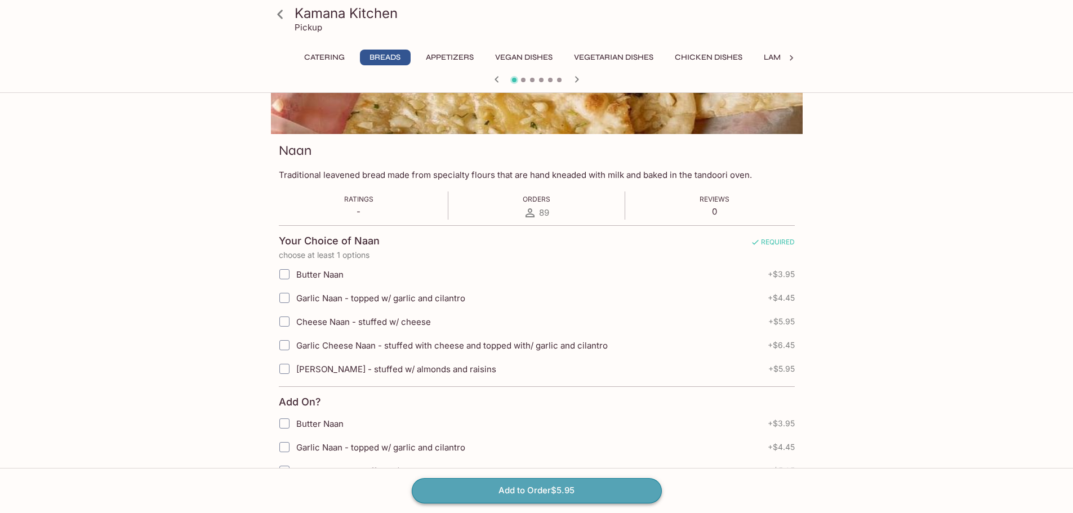
click at [495, 488] on button "Add to Order $5.95" at bounding box center [537, 490] width 250 height 25
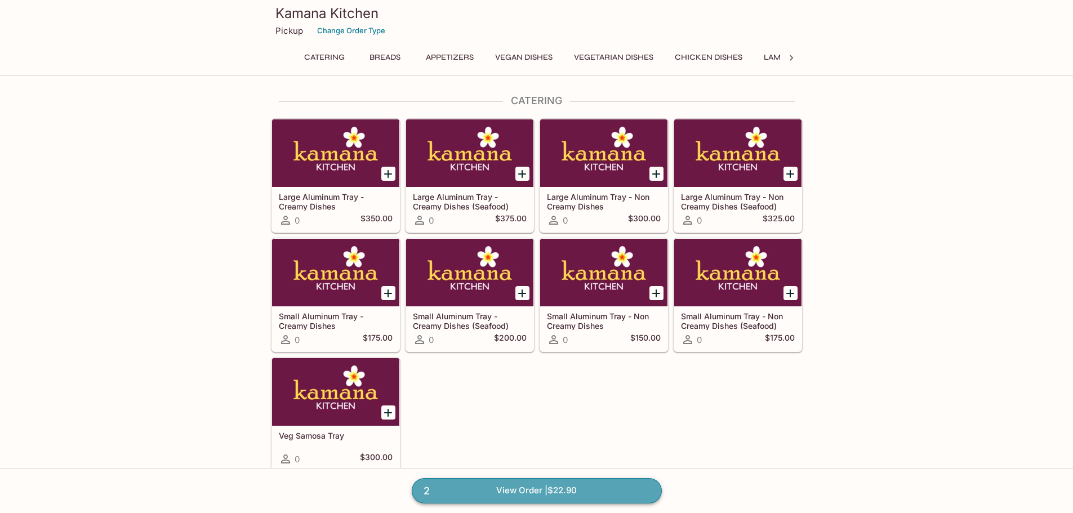
click at [506, 490] on link "2 View Order | $22.90" at bounding box center [537, 490] width 250 height 25
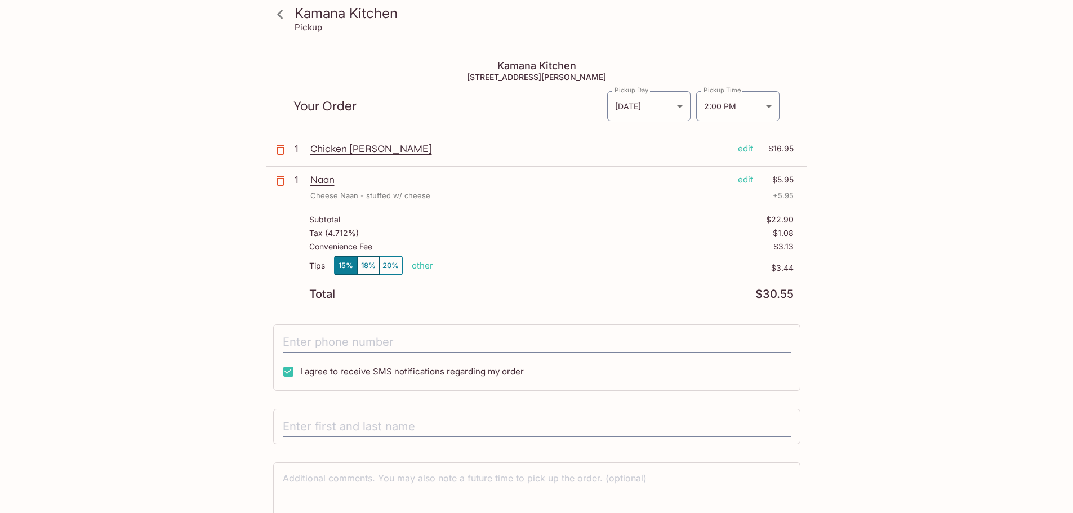
click at [877, 170] on div "Kamana Kitchen Pickup Kamana Kitchen 1104 Bishop St, Honolulu, HI 96813 Your Or…" at bounding box center [536, 309] width 721 height 516
click at [282, 16] on icon at bounding box center [280, 15] width 20 height 20
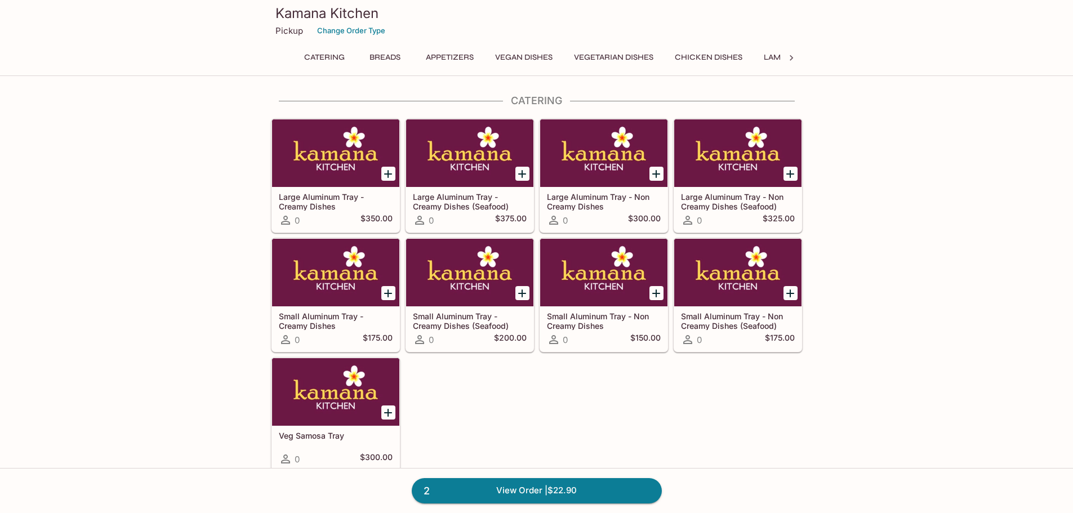
click at [716, 56] on button "Chicken Dishes" at bounding box center [708, 58] width 80 height 16
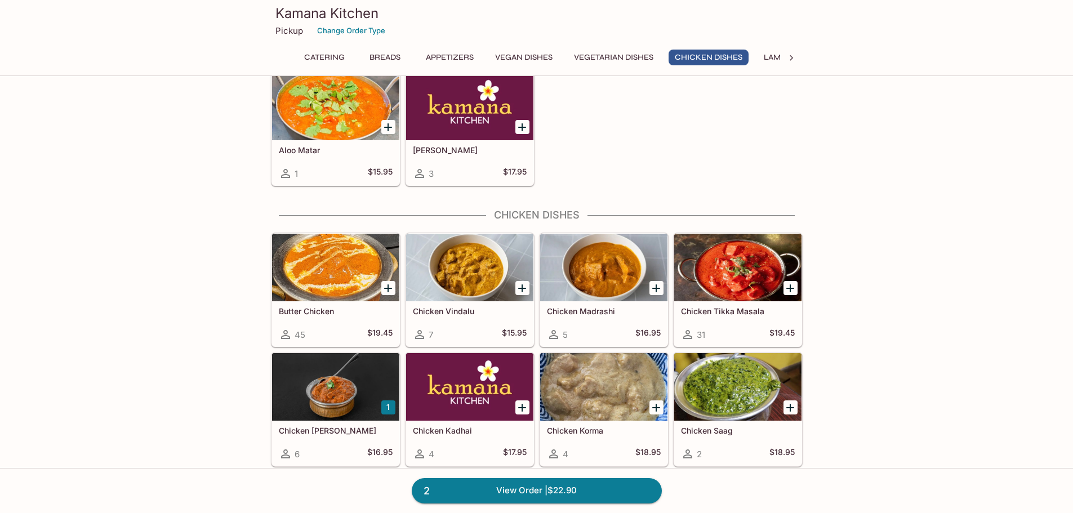
scroll to position [1998, 0]
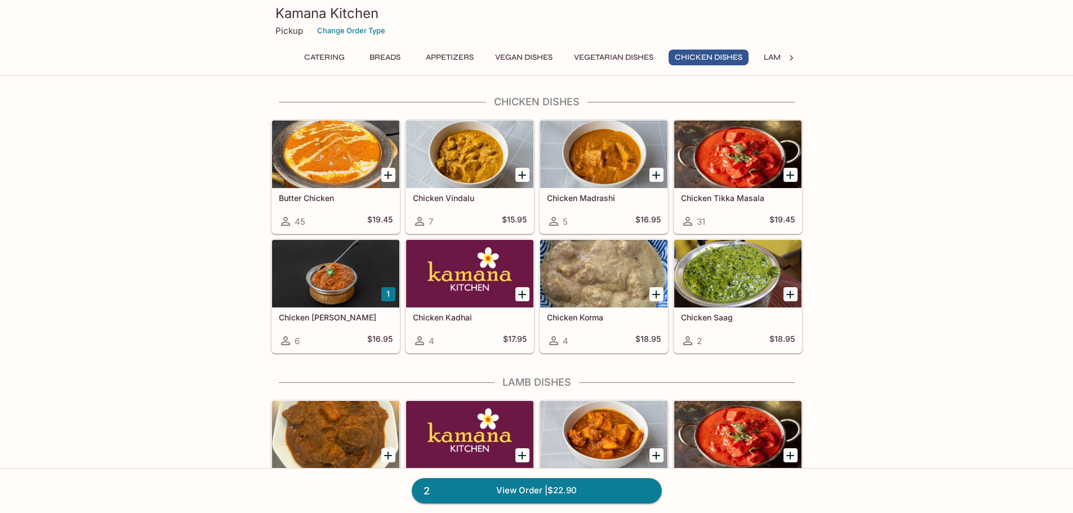
click at [788, 174] on icon "Add Chicken Tikka Masala" at bounding box center [790, 175] width 14 height 14
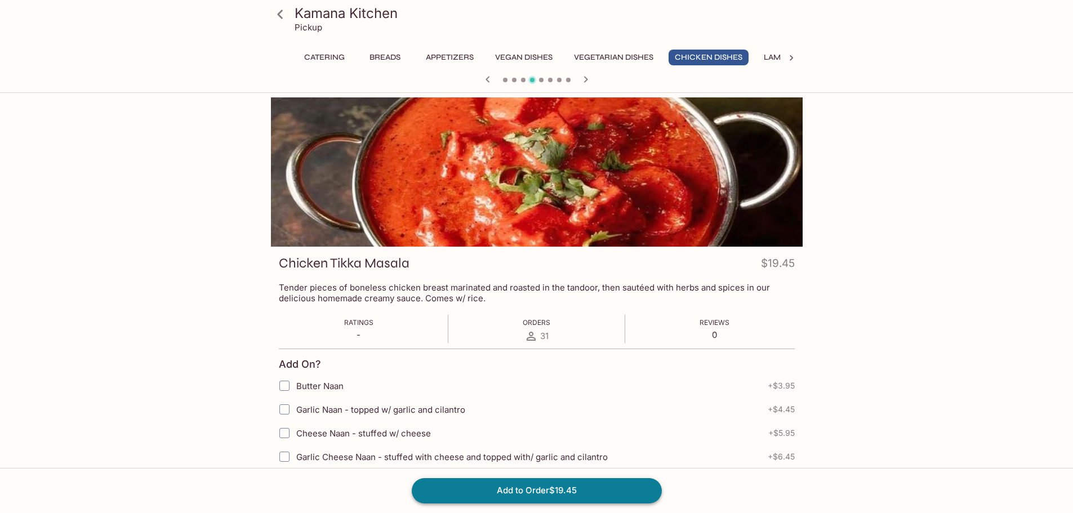
click at [491, 490] on button "Add to Order $19.45" at bounding box center [537, 490] width 250 height 25
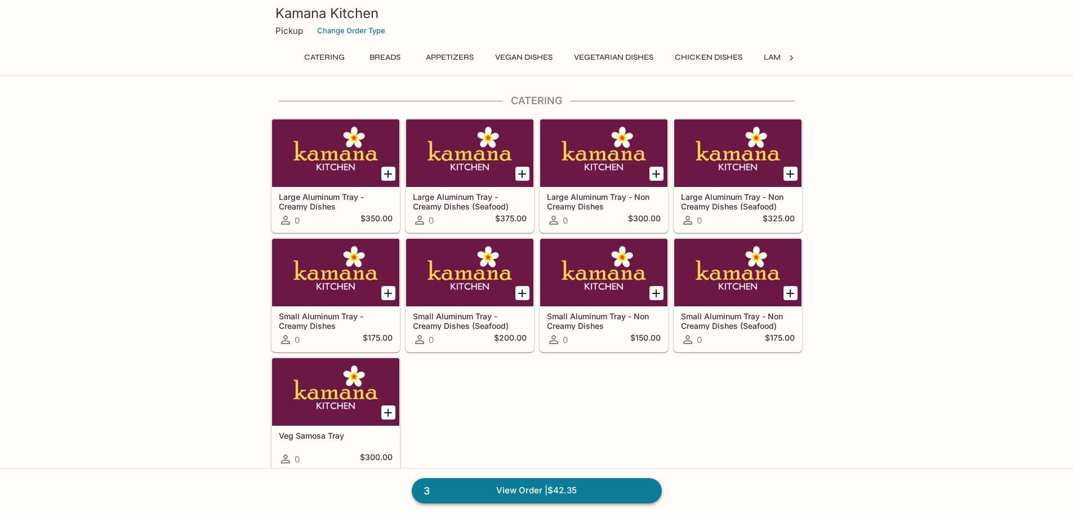
click at [533, 487] on link "3 View Order | $42.35" at bounding box center [537, 490] width 250 height 25
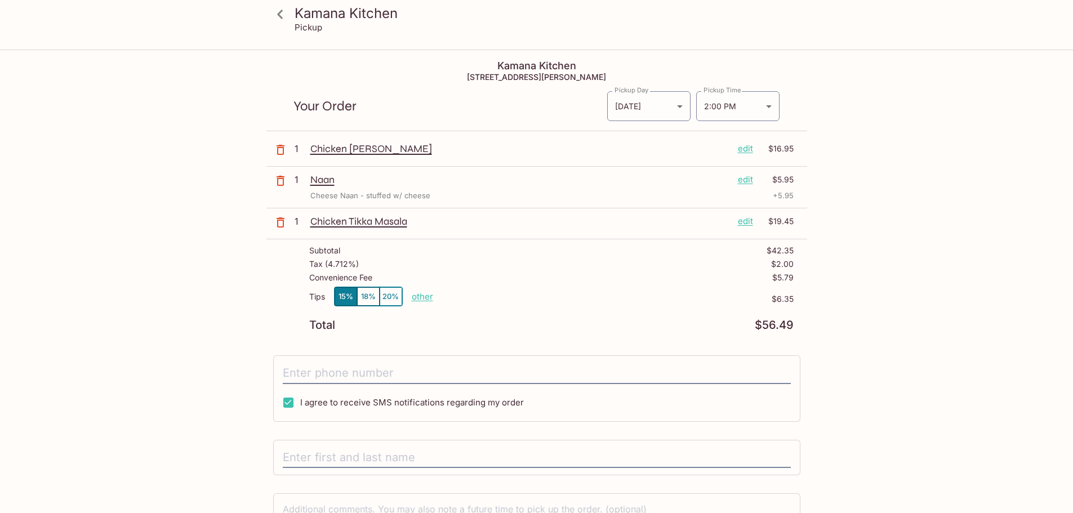
click at [280, 16] on icon at bounding box center [280, 14] width 6 height 9
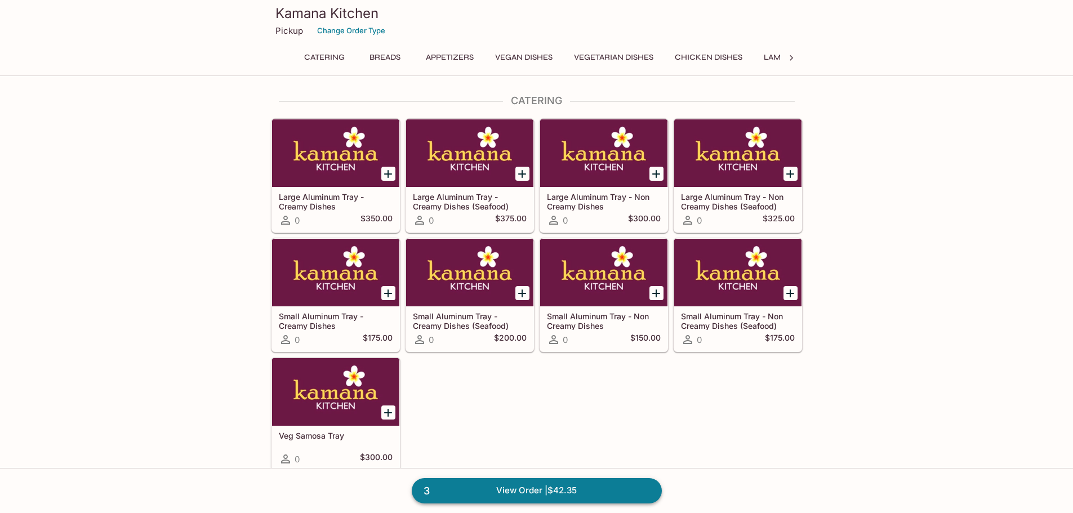
click at [507, 489] on link "3 View Order | $42.35" at bounding box center [537, 490] width 250 height 25
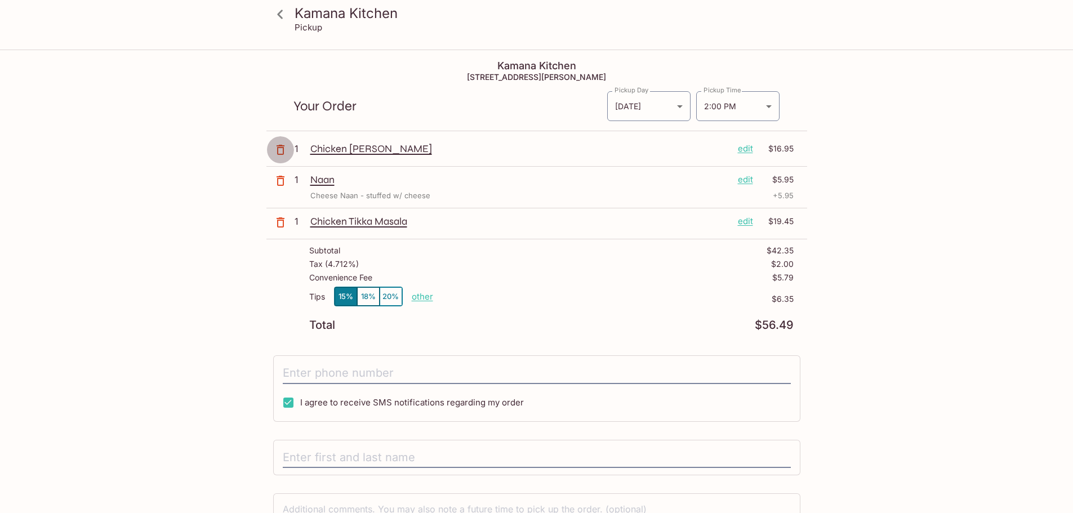
click at [276, 144] on icon "button" at bounding box center [281, 150] width 14 height 14
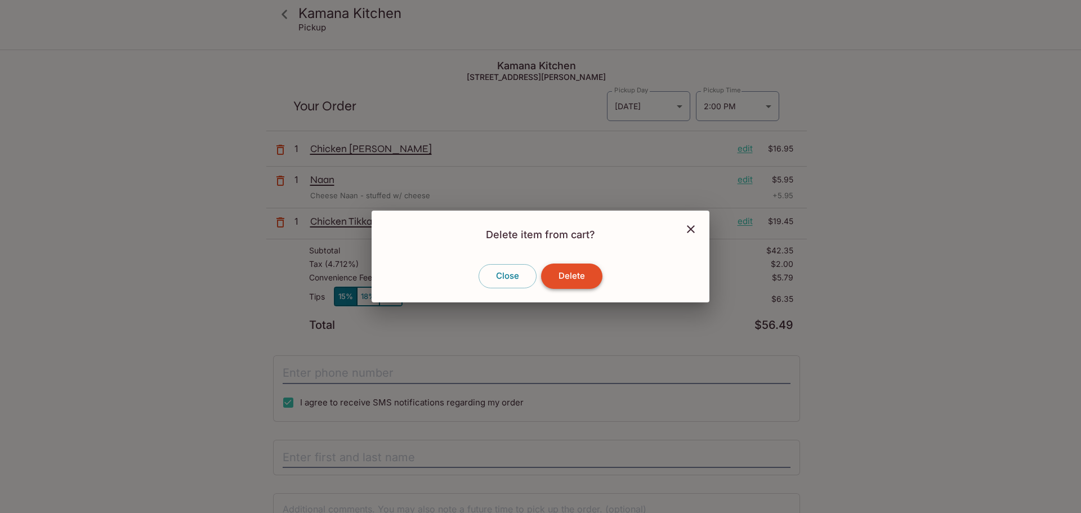
drag, startPoint x: 576, startPoint y: 282, endPoint x: 571, endPoint y: 278, distance: 6.9
click at [576, 281] on button "Delete" at bounding box center [571, 276] width 61 height 25
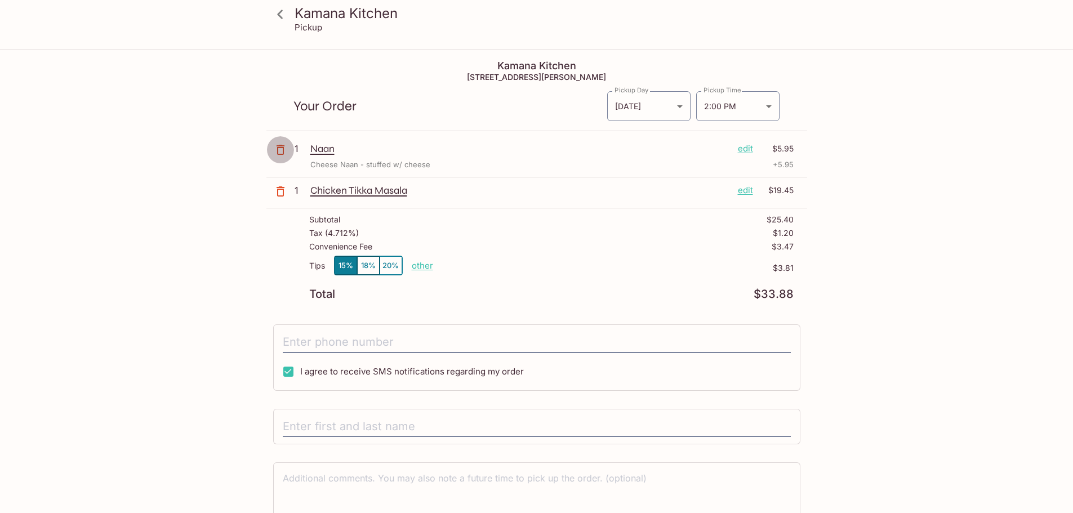
click at [278, 150] on icon "button" at bounding box center [281, 150] width 14 height 14
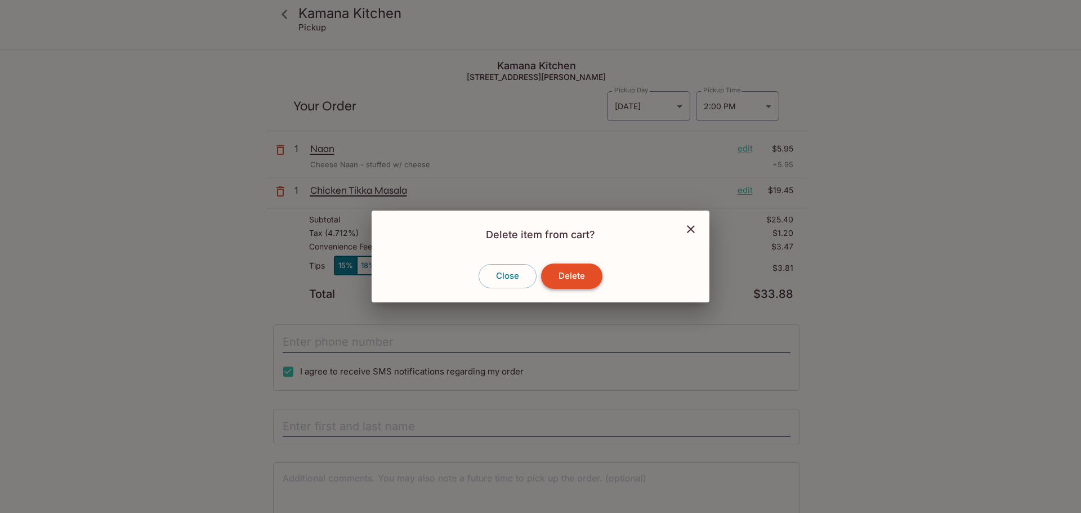
click at [574, 274] on button "Delete" at bounding box center [571, 276] width 61 height 25
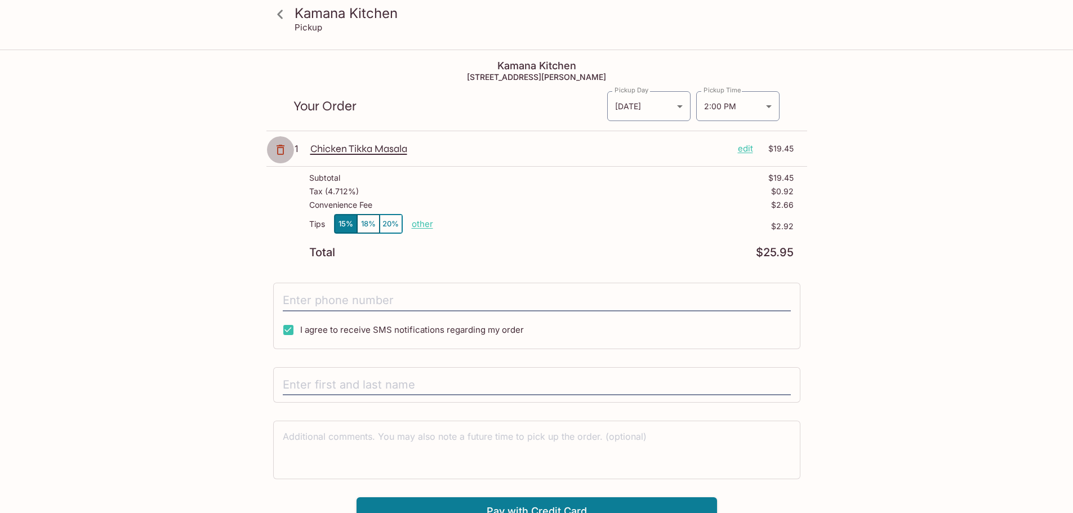
click at [278, 150] on icon "button" at bounding box center [281, 150] width 8 height 10
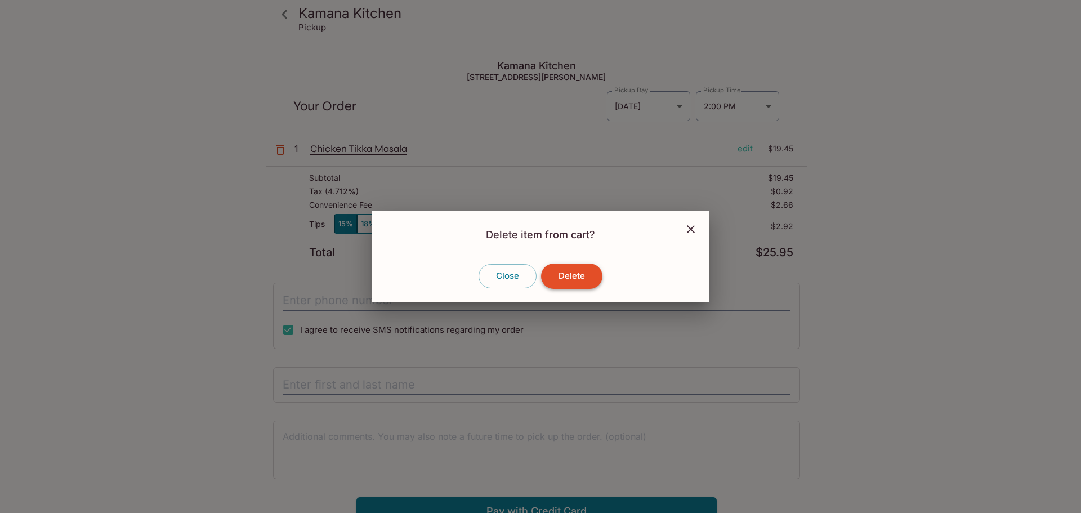
click at [584, 279] on button "Delete" at bounding box center [571, 276] width 61 height 25
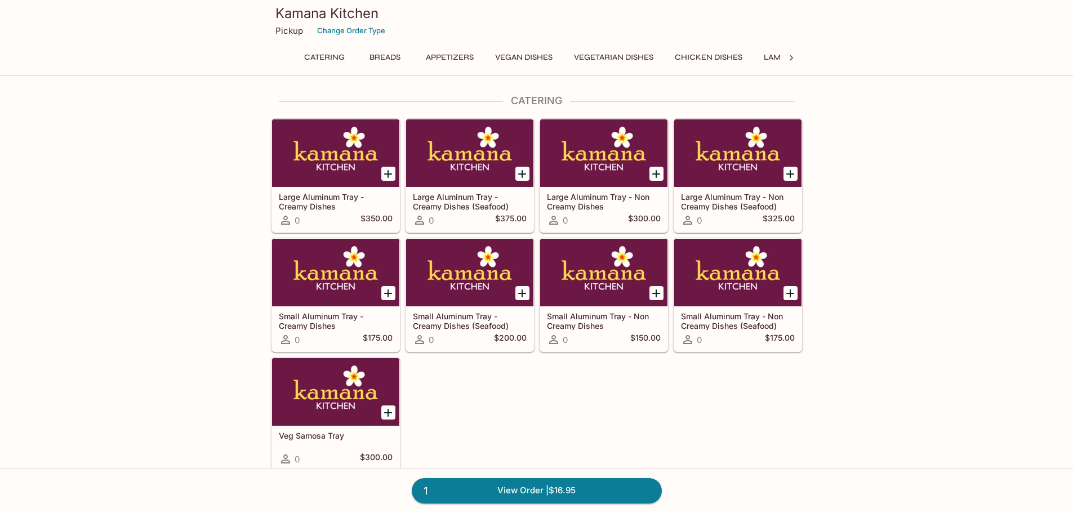
click at [599, 57] on button "Vegetarian Dishes" at bounding box center [614, 58] width 92 height 16
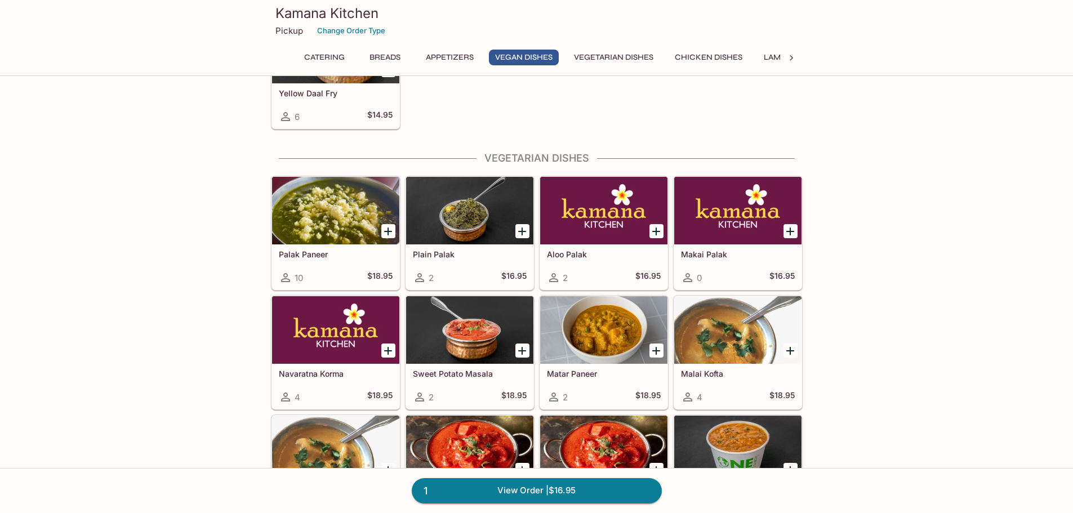
scroll to position [1140, 0]
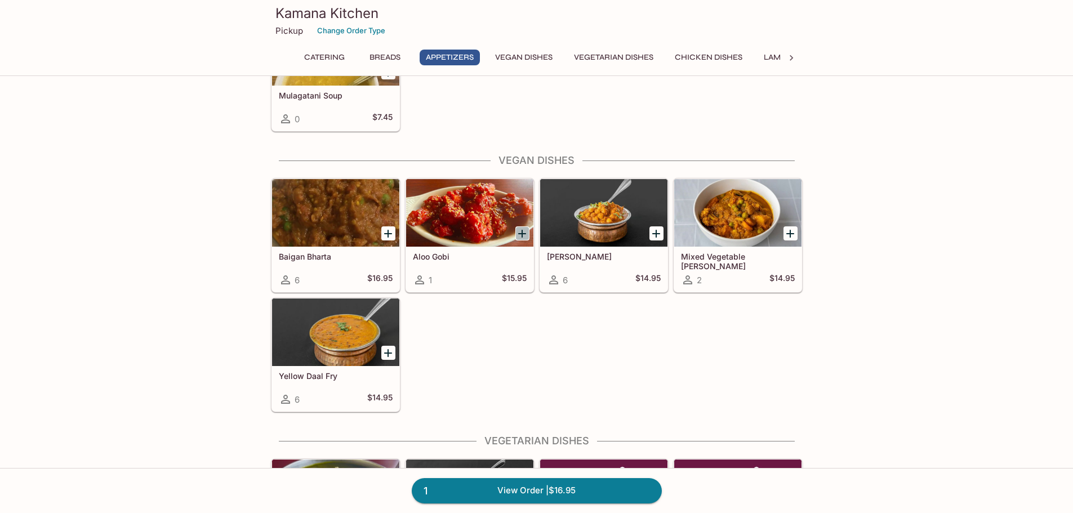
click at [520, 231] on icon "Add Aloo Gobi" at bounding box center [522, 234] width 14 height 14
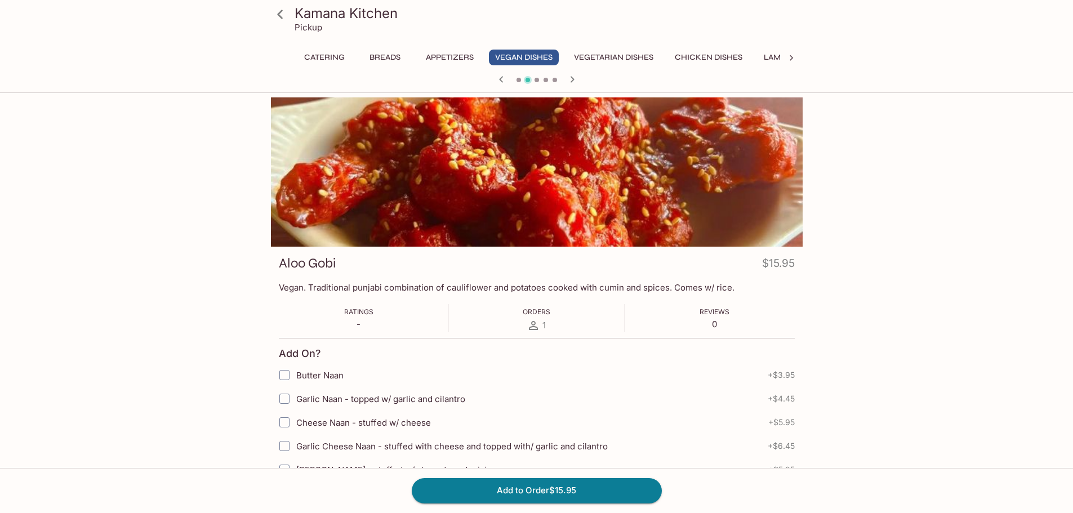
click at [283, 398] on input "Garlic Naan - topped w/ garlic and cilantro" at bounding box center [284, 398] width 23 height 23
checkbox input "true"
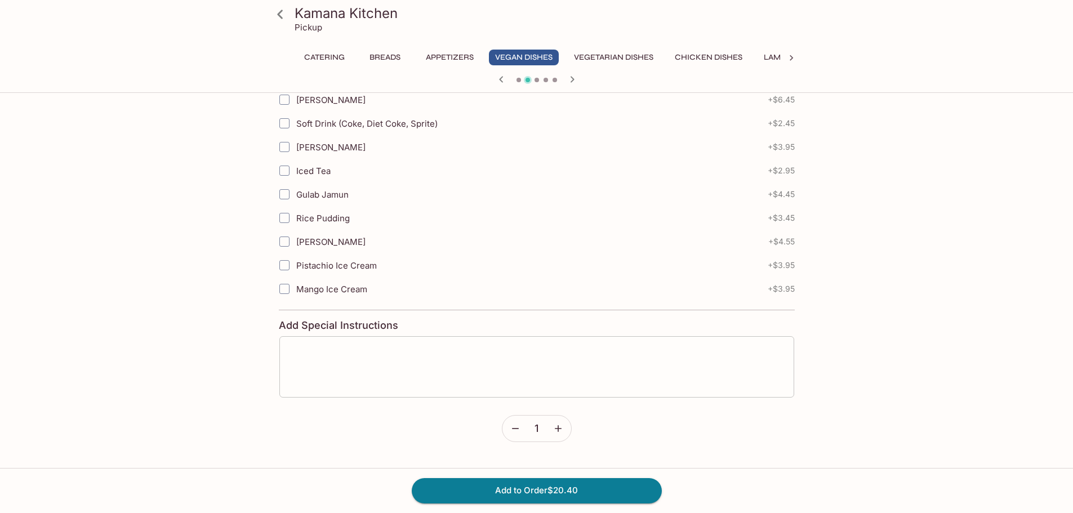
scroll to position [442, 0]
click at [417, 364] on textarea at bounding box center [536, 365] width 499 height 43
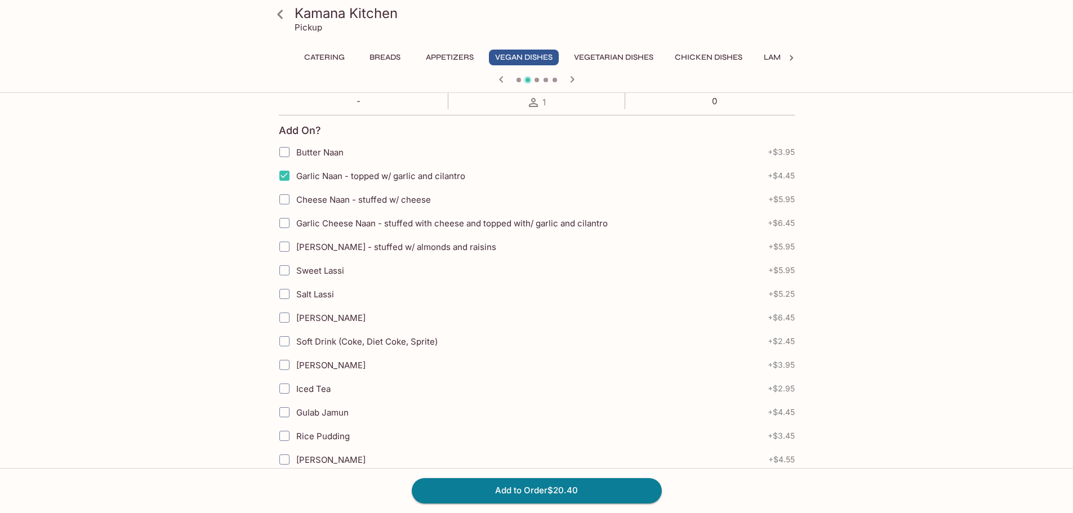
scroll to position [0, 0]
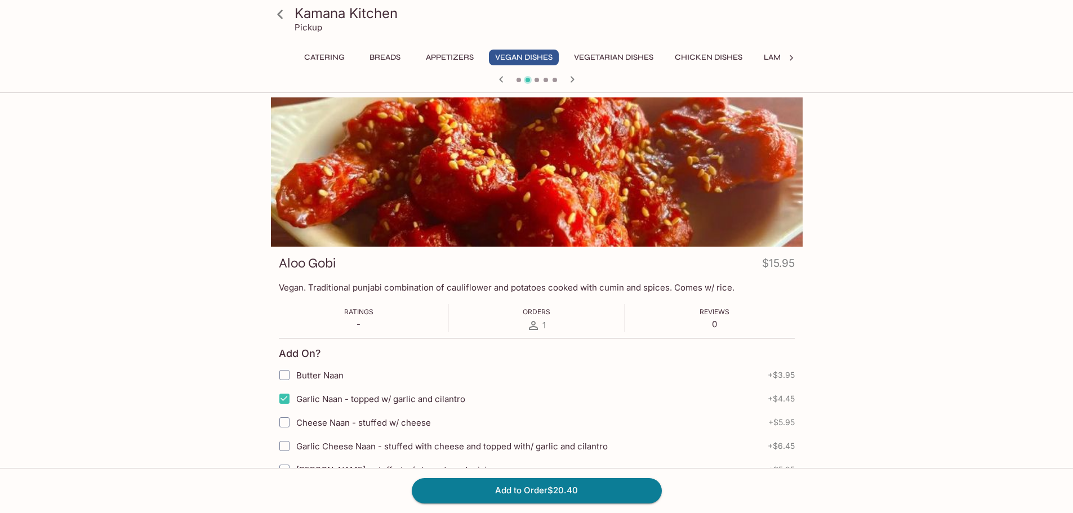
type textarea "[PERSON_NAME]"
click at [618, 57] on button "Vegetarian Dishes" at bounding box center [614, 58] width 92 height 16
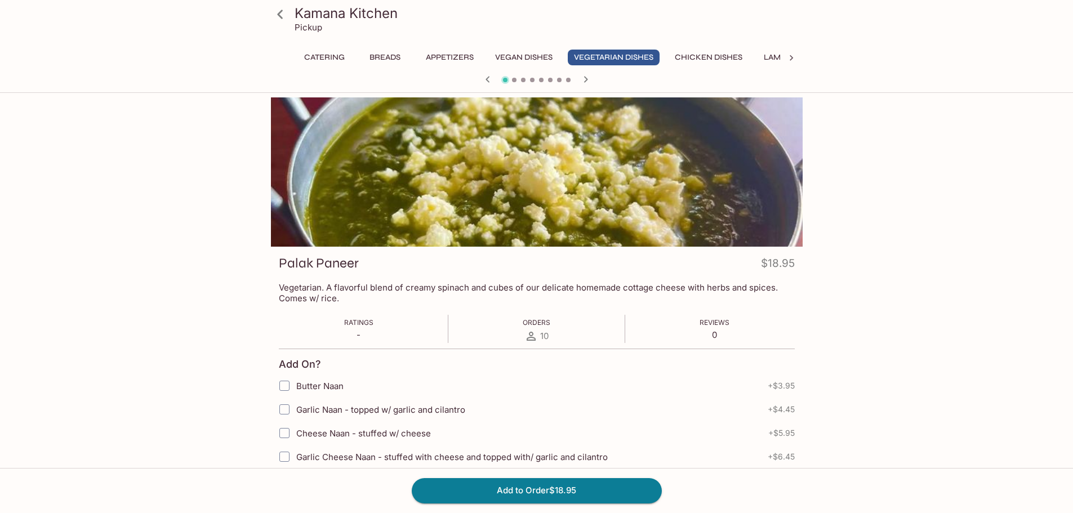
click at [279, 14] on icon at bounding box center [280, 15] width 20 height 20
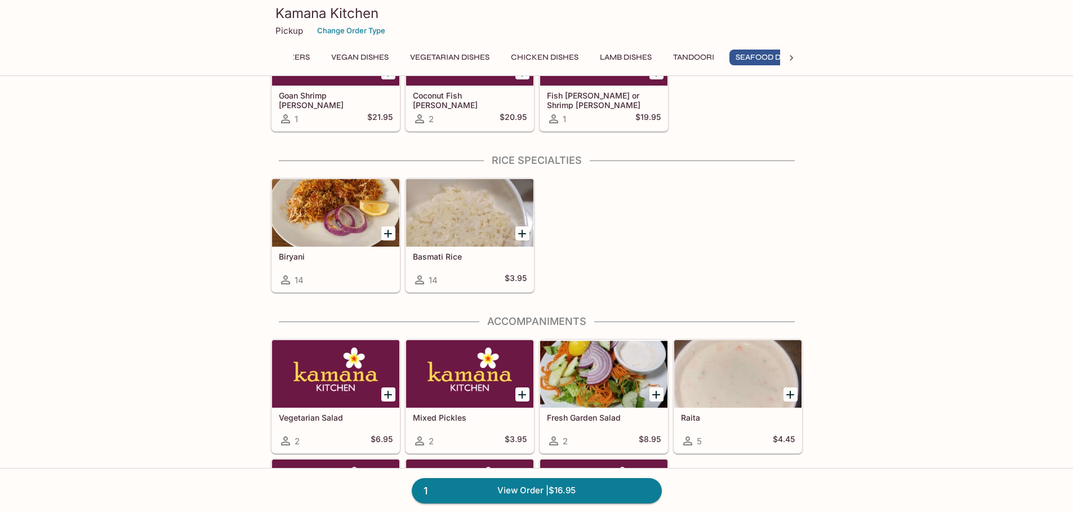
scroll to position [0, 200]
click at [522, 232] on icon "Add Basmati Rice" at bounding box center [522, 234] width 8 height 8
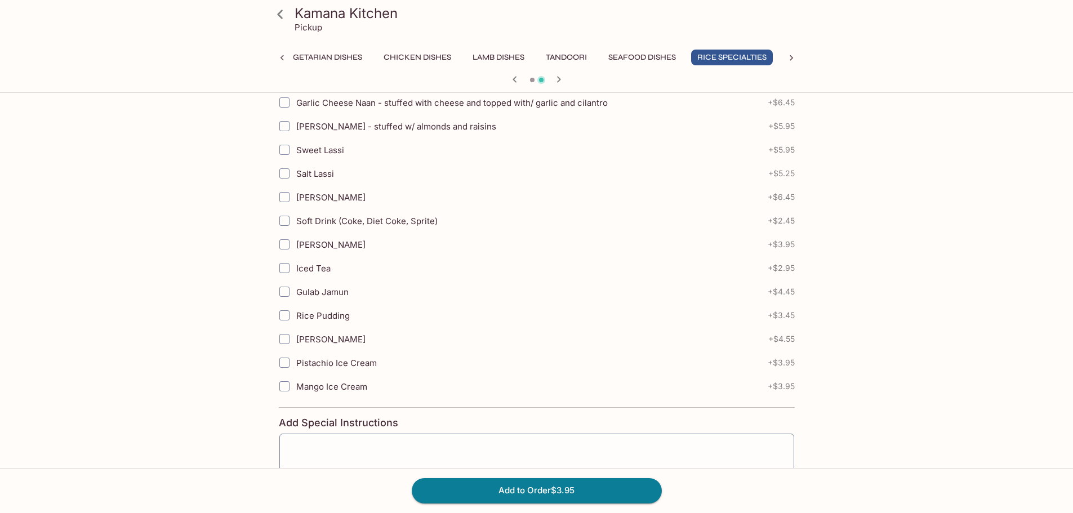
scroll to position [563, 0]
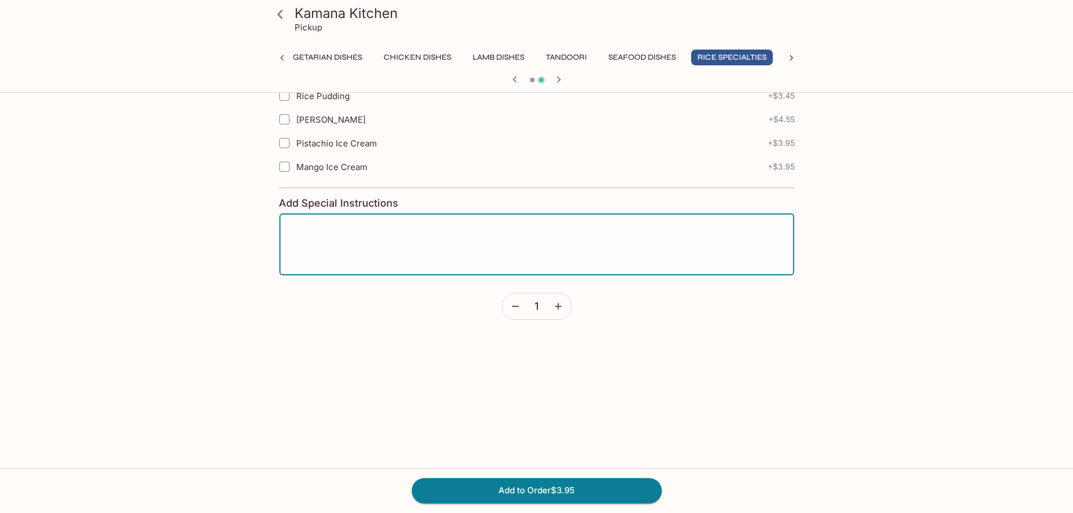
click at [338, 237] on textarea at bounding box center [536, 244] width 499 height 43
type textarea "[PERSON_NAME]"
click at [493, 488] on button "Add to Order $3.95" at bounding box center [537, 490] width 250 height 25
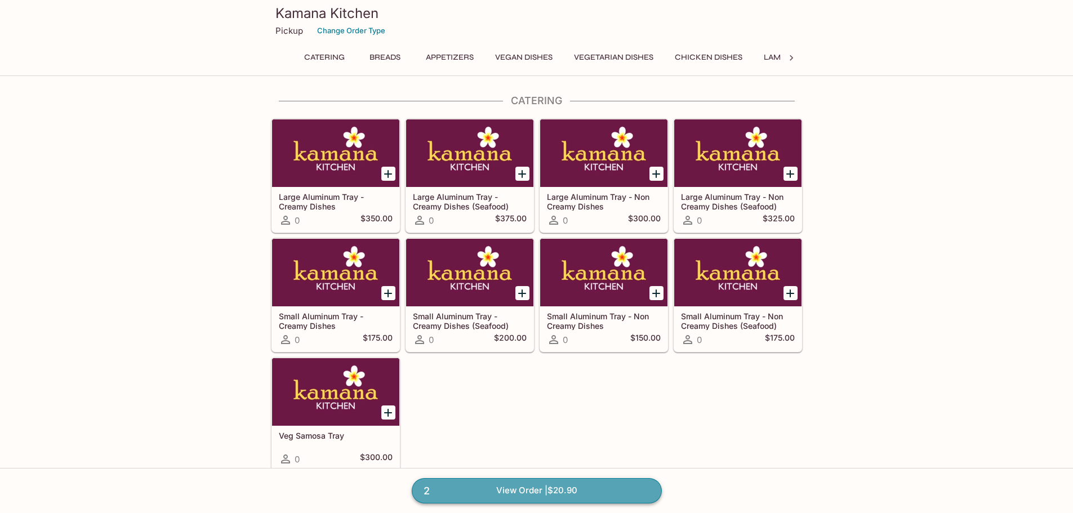
click at [515, 489] on link "2 View Order | $20.90" at bounding box center [537, 490] width 250 height 25
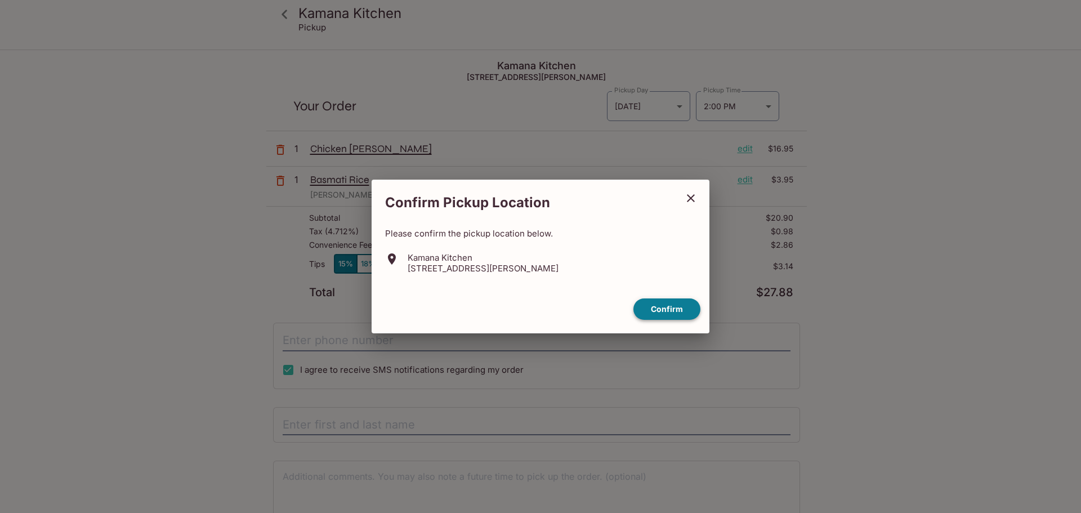
drag, startPoint x: 662, startPoint y: 306, endPoint x: 659, endPoint y: 311, distance: 6.3
click at [661, 307] on button "Confirm" at bounding box center [667, 309] width 67 height 22
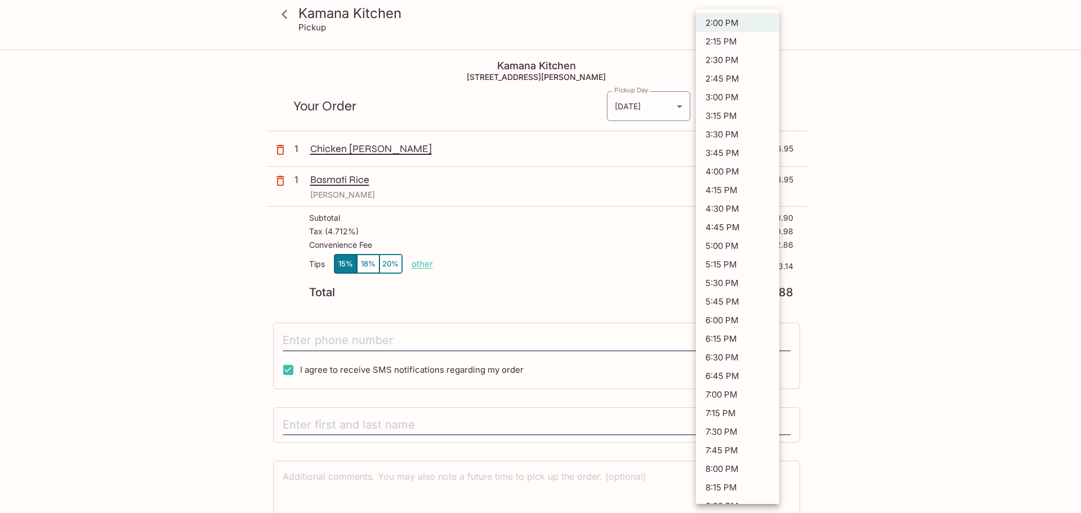
click at [769, 108] on body "Kamana Kitchen Pickup Kamana Kitchen [STREET_ADDRESS][PERSON_NAME] Your Order P…" at bounding box center [540, 307] width 1081 height 513
click at [938, 111] on div at bounding box center [540, 256] width 1081 height 513
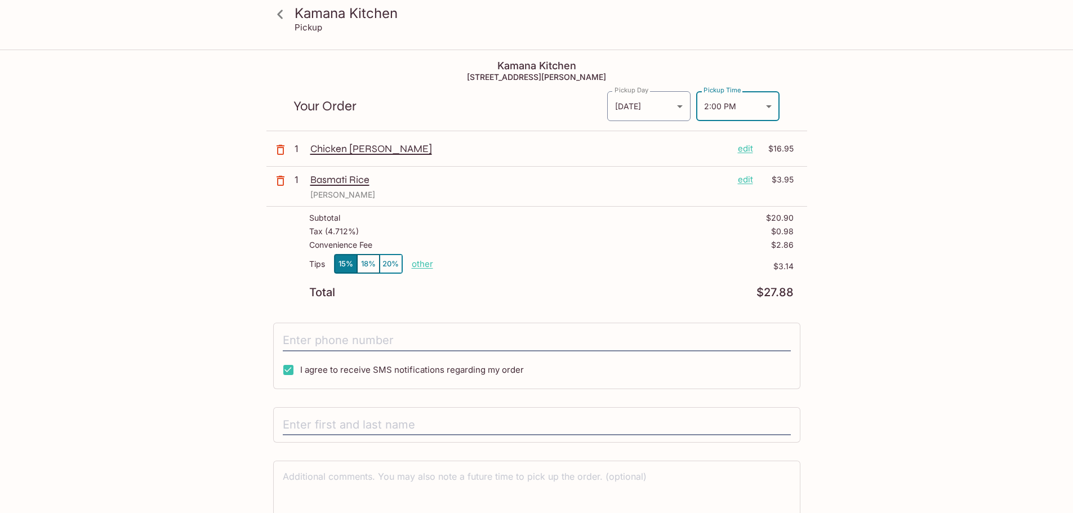
click at [278, 12] on icon at bounding box center [280, 15] width 20 height 20
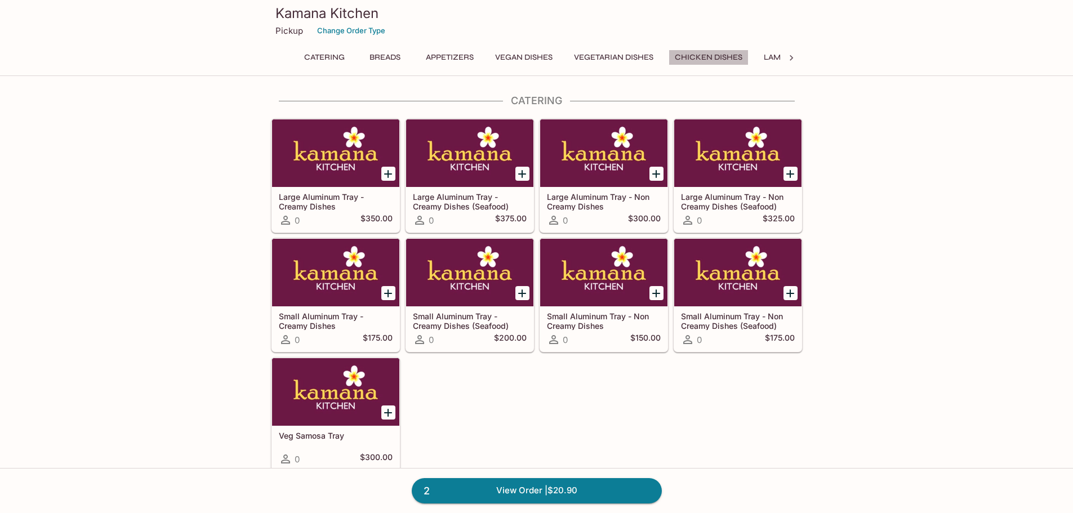
click at [706, 52] on button "Chicken Dishes" at bounding box center [708, 58] width 80 height 16
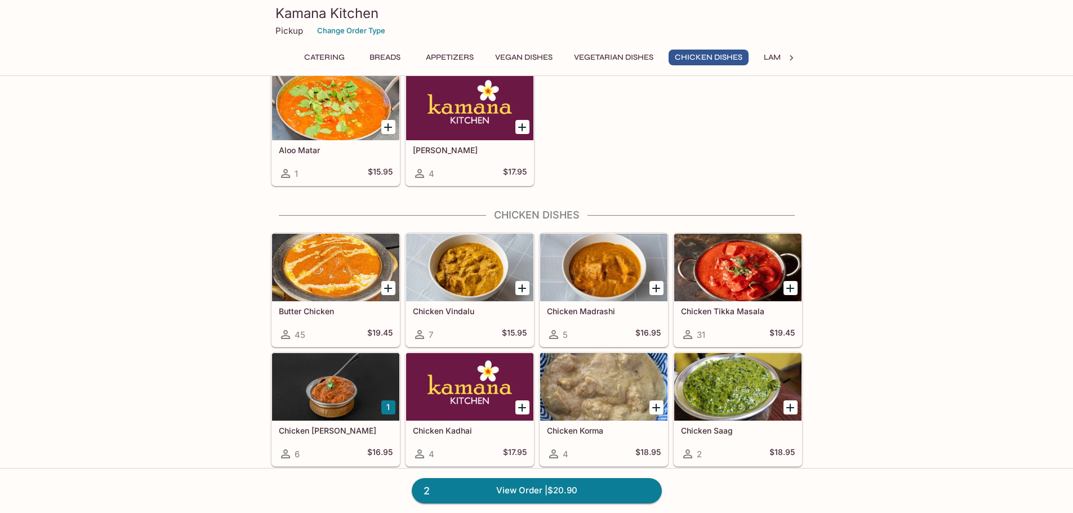
scroll to position [1998, 0]
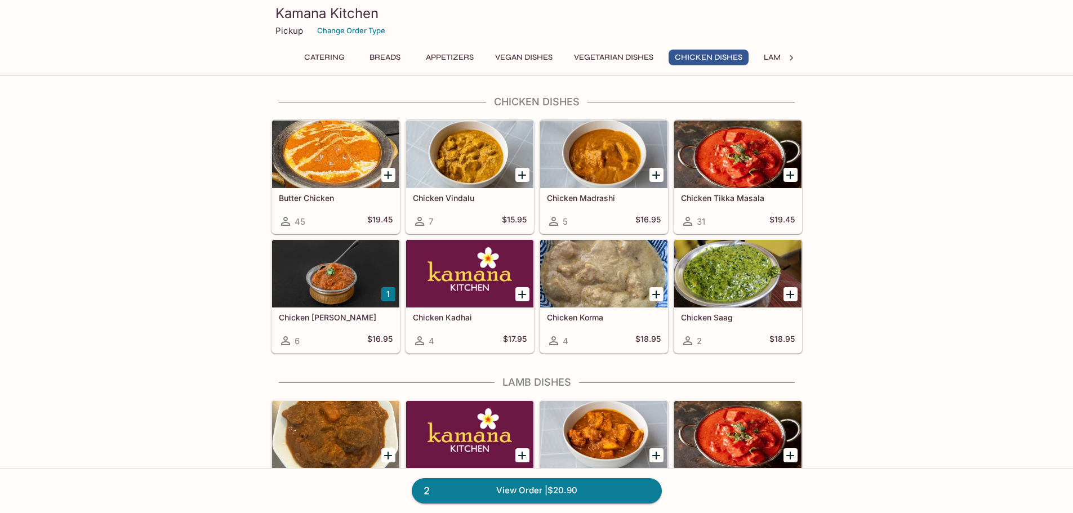
click at [385, 296] on button "1" at bounding box center [388, 294] width 14 height 14
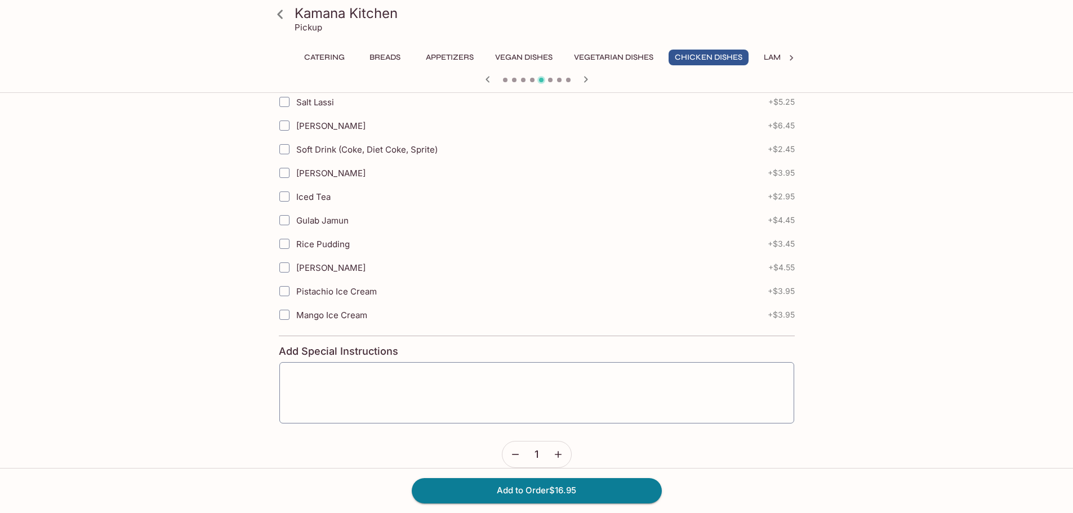
scroll to position [442, 0]
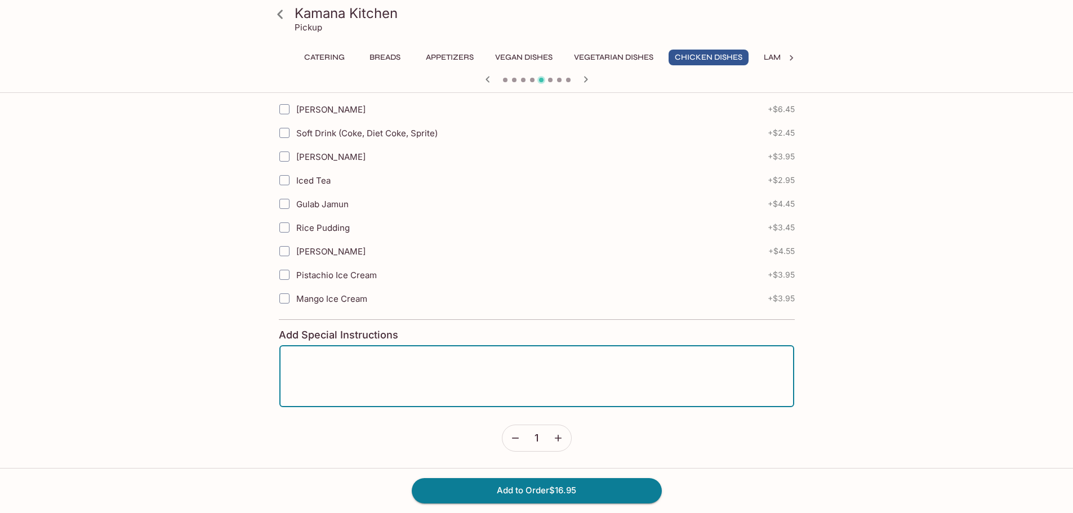
click at [375, 367] on textarea at bounding box center [536, 376] width 499 height 43
type textarea "Tess"
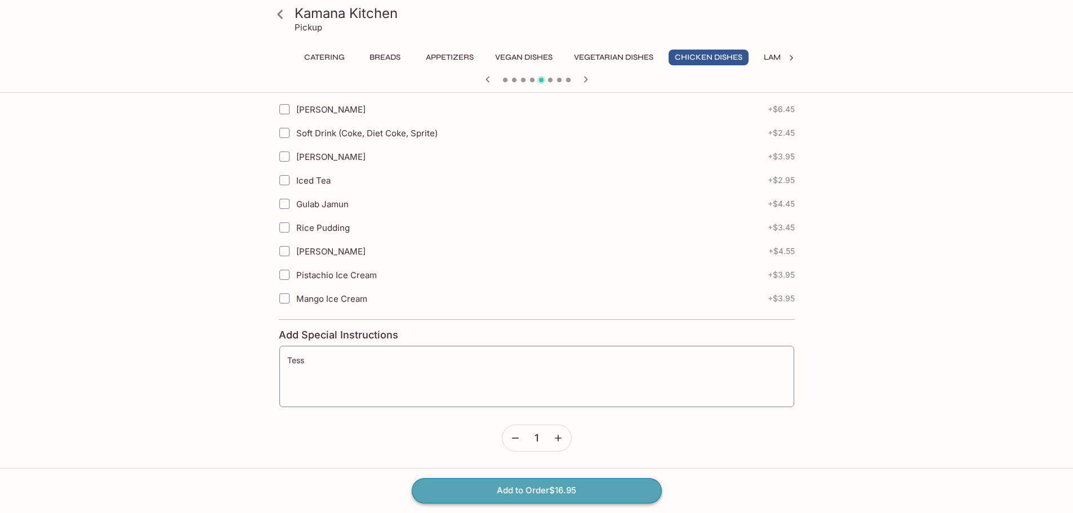
click at [524, 484] on button "Add to Order $16.95" at bounding box center [537, 490] width 250 height 25
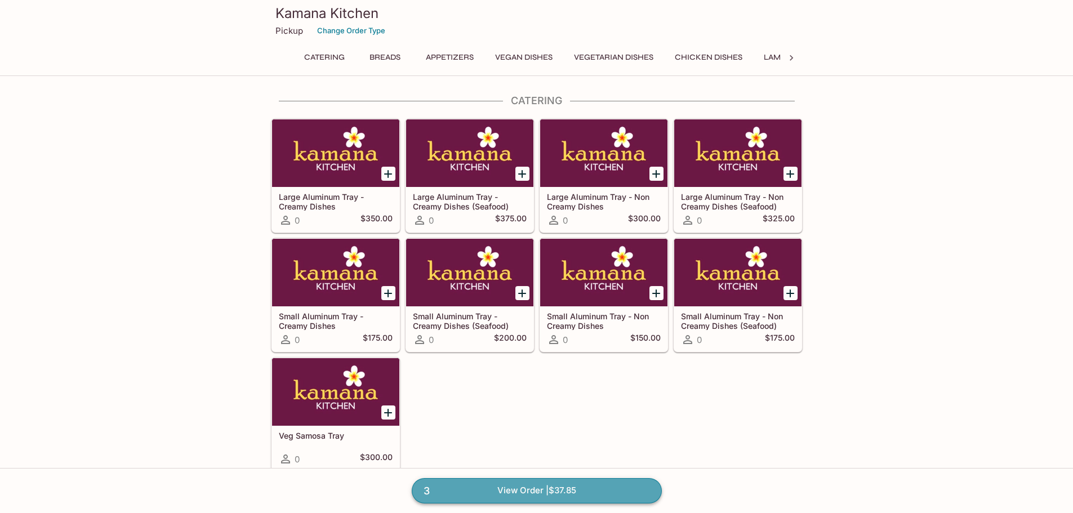
click at [517, 491] on link "3 View Order | $37.85" at bounding box center [537, 490] width 250 height 25
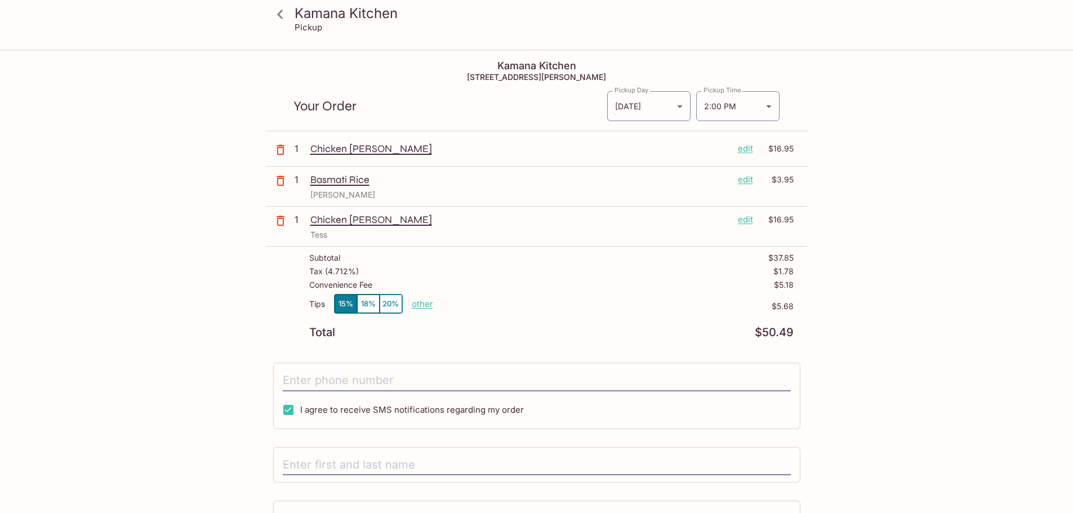
click at [745, 148] on p "edit" at bounding box center [745, 148] width 15 height 12
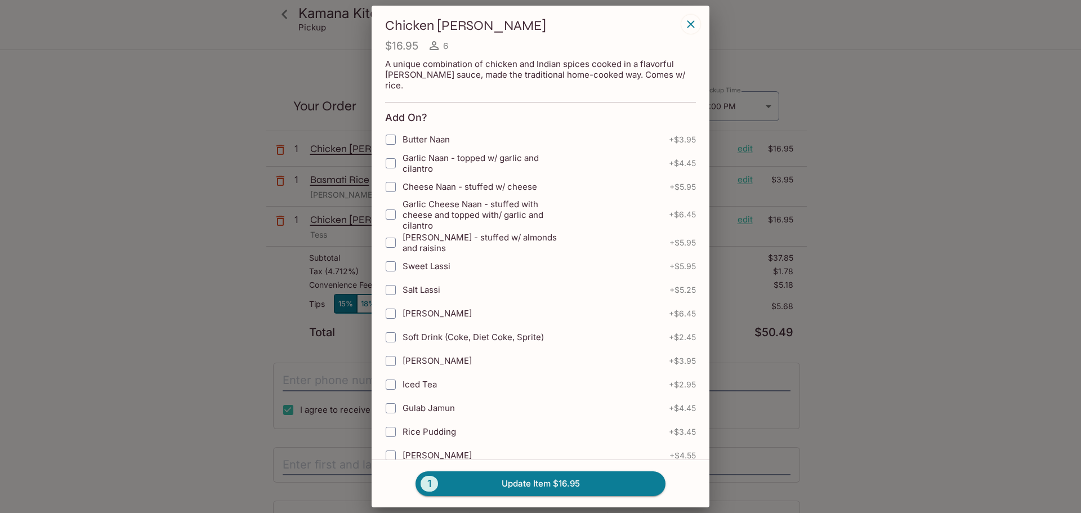
click at [688, 21] on icon "button" at bounding box center [690, 23] width 7 height 7
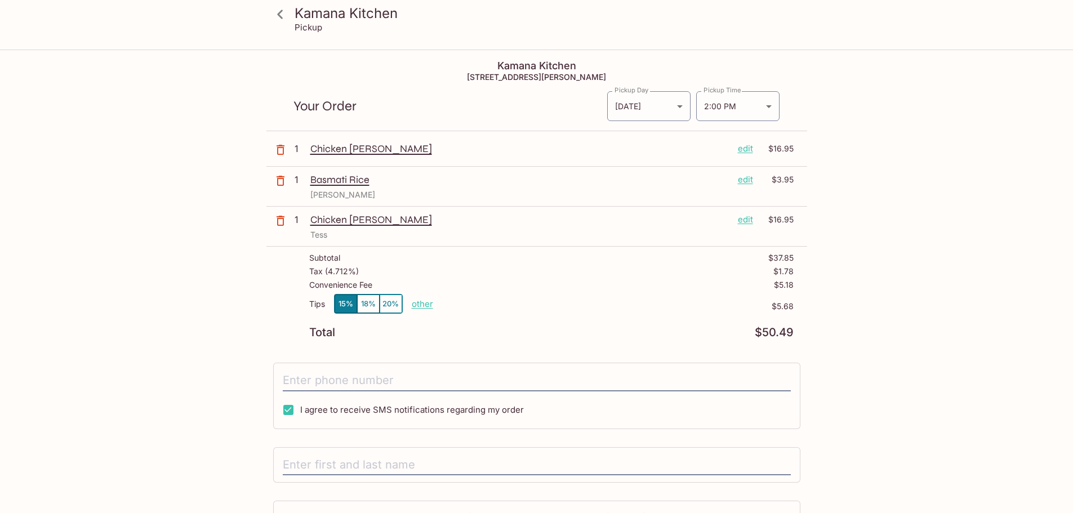
click at [281, 147] on icon "button" at bounding box center [281, 150] width 14 height 14
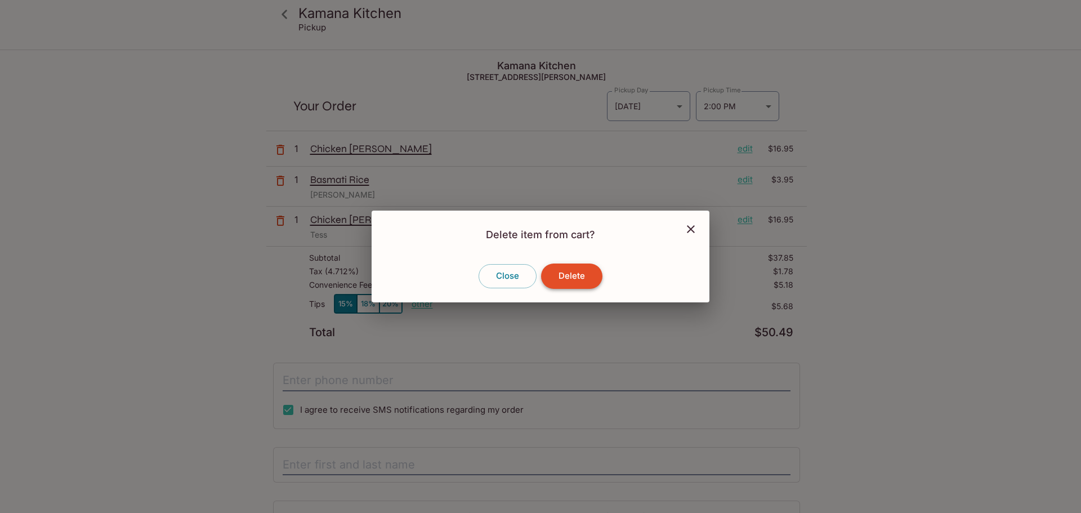
click at [579, 276] on button "Delete" at bounding box center [571, 276] width 61 height 25
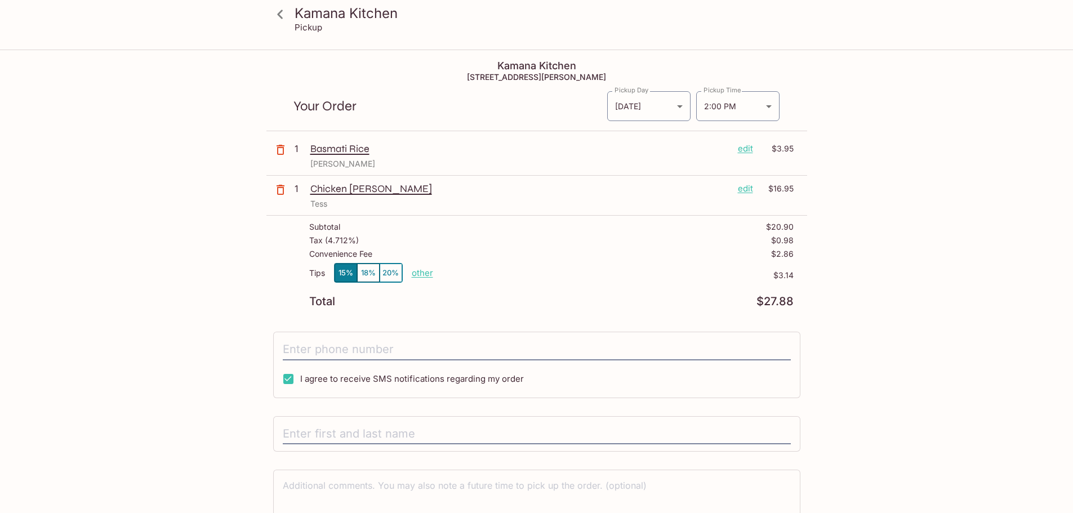
click at [278, 150] on icon "button" at bounding box center [281, 150] width 8 height 10
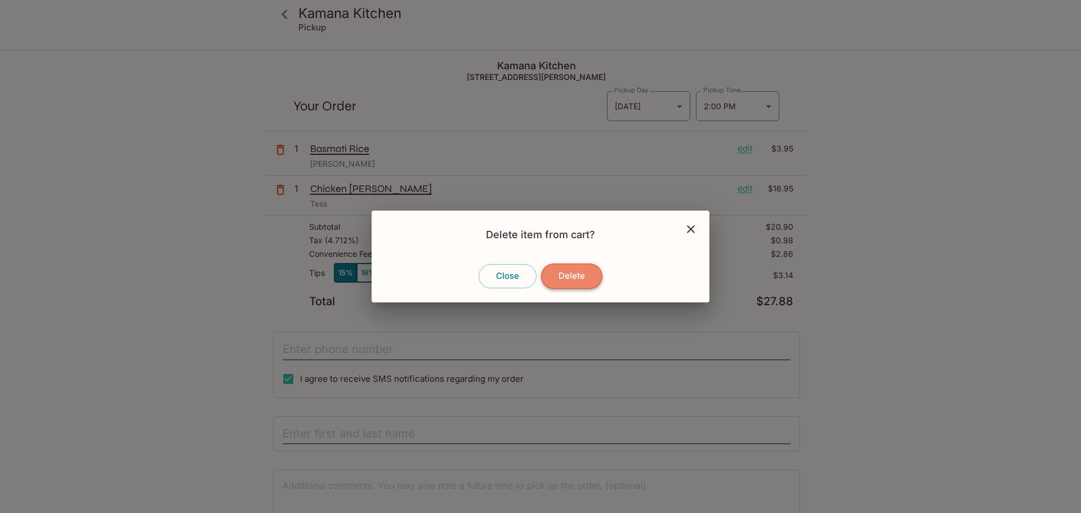
click at [577, 274] on button "Delete" at bounding box center [571, 276] width 61 height 25
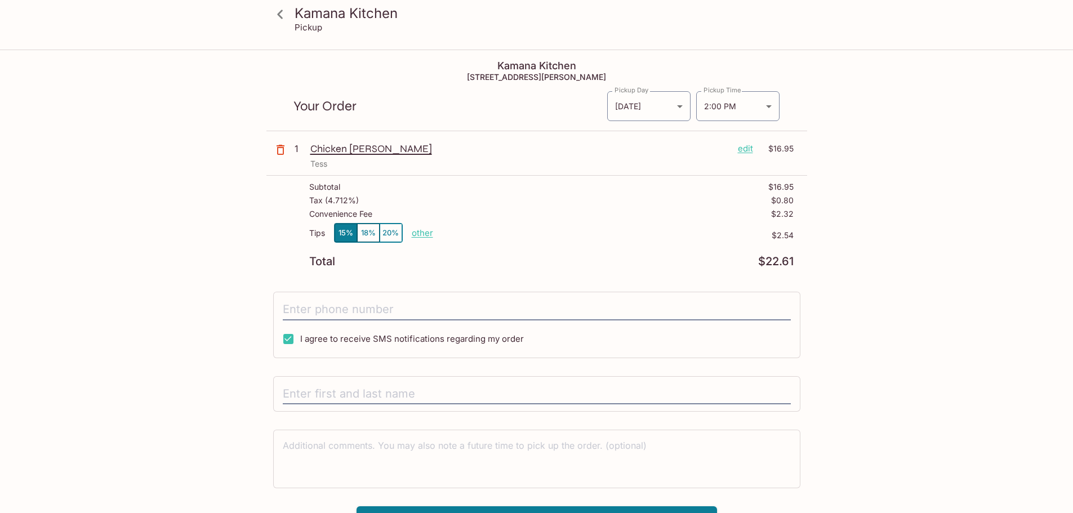
click at [281, 148] on icon "button" at bounding box center [281, 150] width 8 height 10
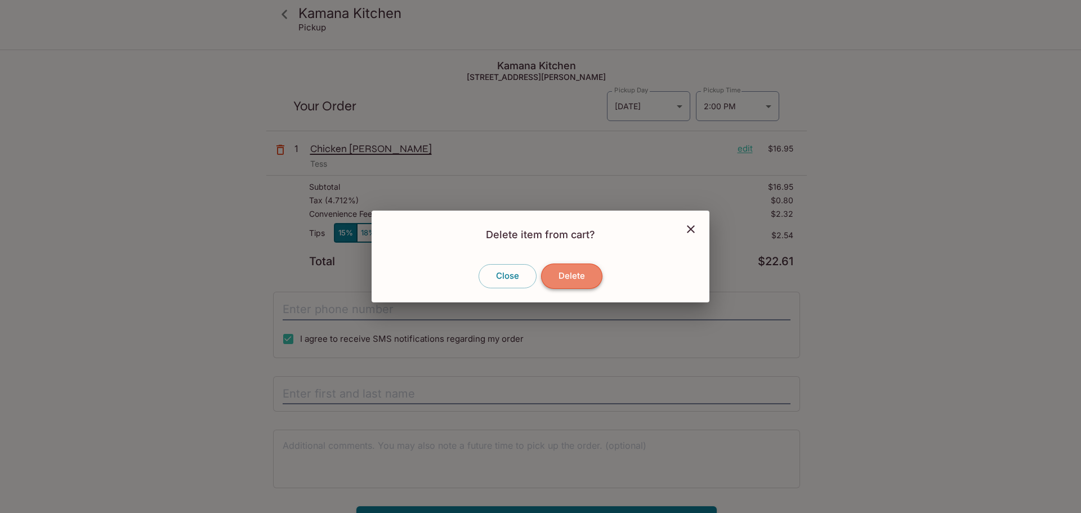
click at [577, 272] on button "Delete" at bounding box center [571, 276] width 61 height 25
